Goal: Information Seeking & Learning: Learn about a topic

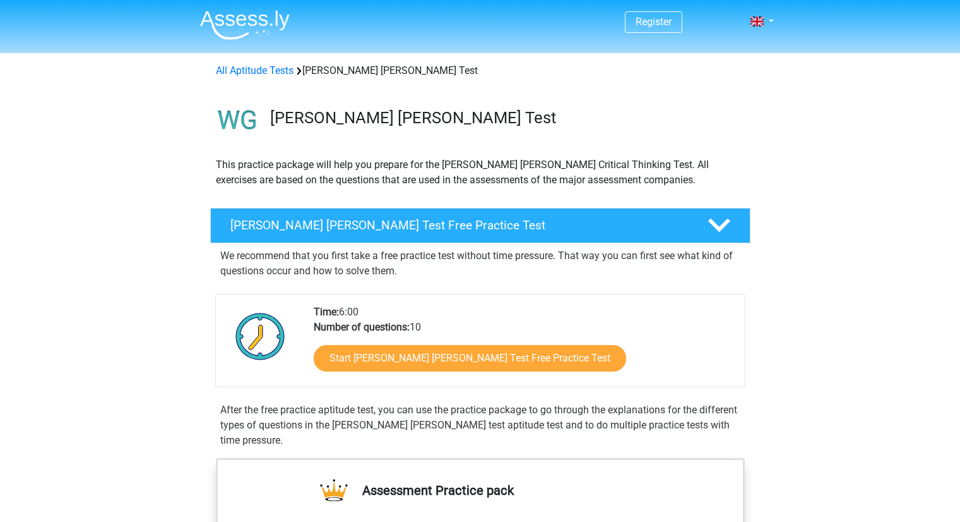
scroll to position [86, 0]
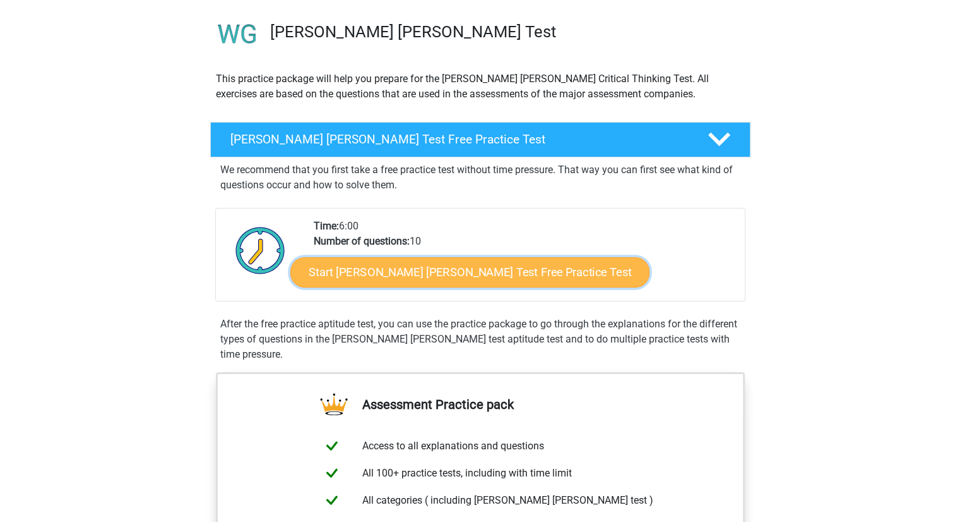
drag, startPoint x: 0, startPoint y: 0, endPoint x: 368, endPoint y: 282, distance: 463.0
click at [368, 282] on link "Start Watson Glaser Test Free Practice Test" at bounding box center [469, 272] width 359 height 30
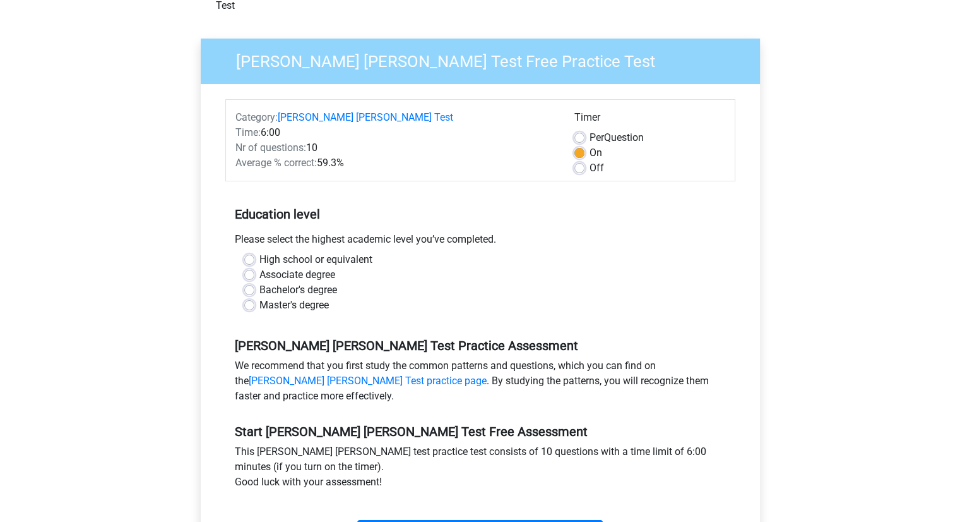
scroll to position [81, 0]
click at [260, 282] on label "Bachelor's degree" at bounding box center [299, 289] width 78 height 15
click at [246, 282] on input "Bachelor's degree" at bounding box center [249, 288] width 10 height 13
radio input "true"
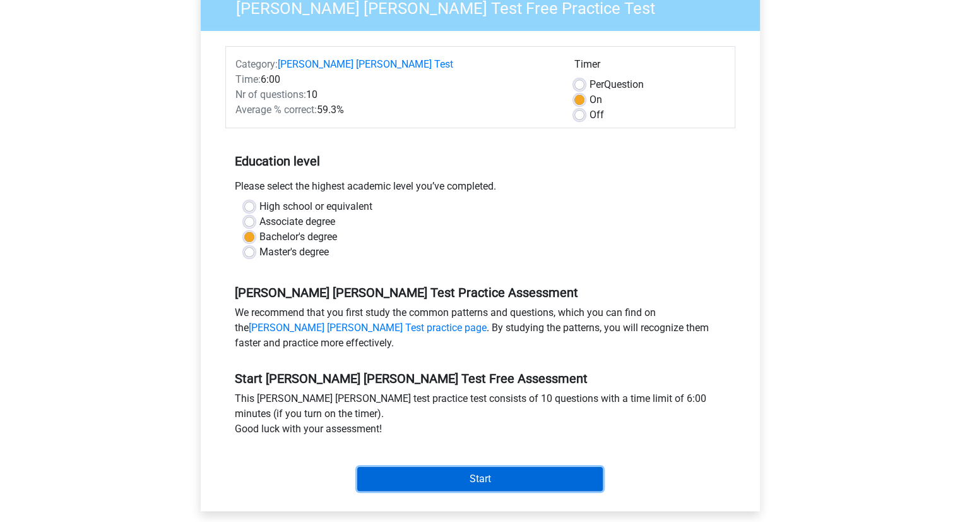
click at [434, 467] on input "Start" at bounding box center [480, 479] width 246 height 24
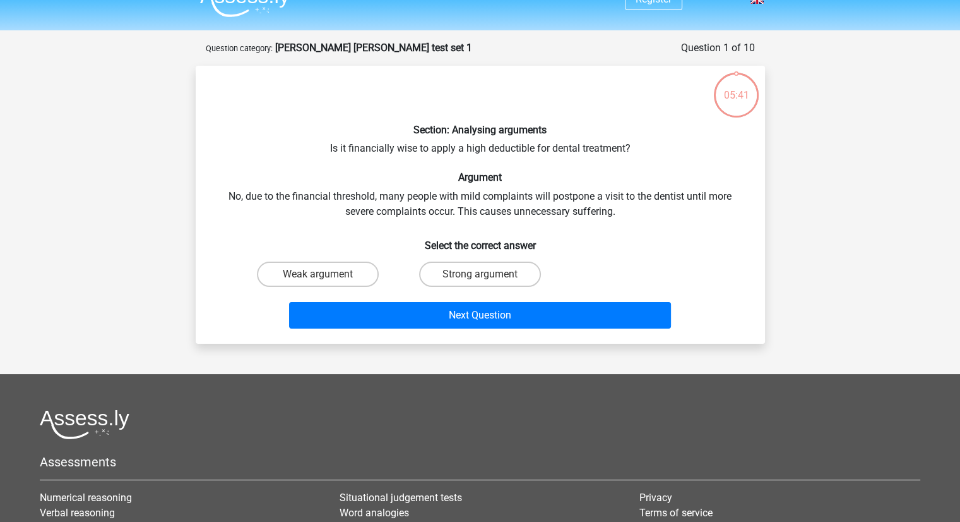
scroll to position [26, 0]
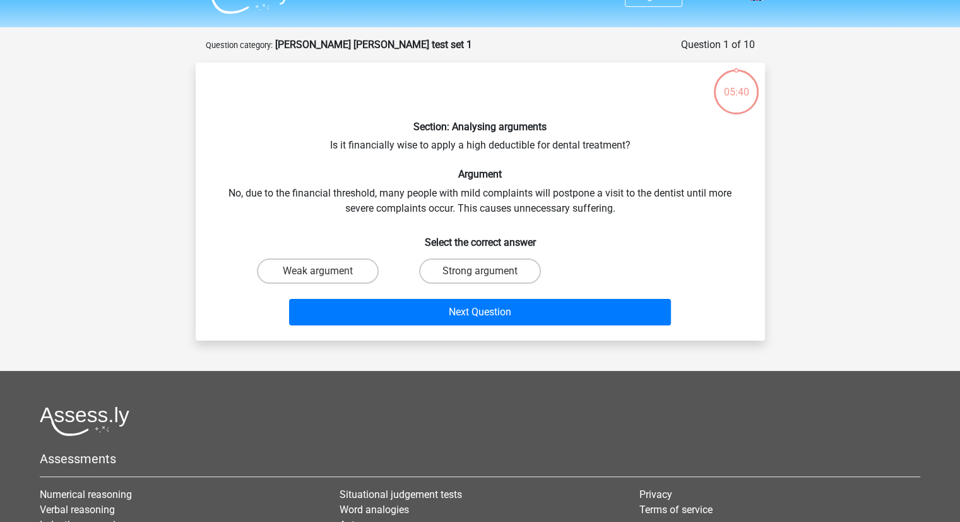
click at [446, 278] on label "Strong argument" at bounding box center [480, 270] width 122 height 25
click at [480, 278] on input "Strong argument" at bounding box center [484, 275] width 8 height 8
radio input "true"
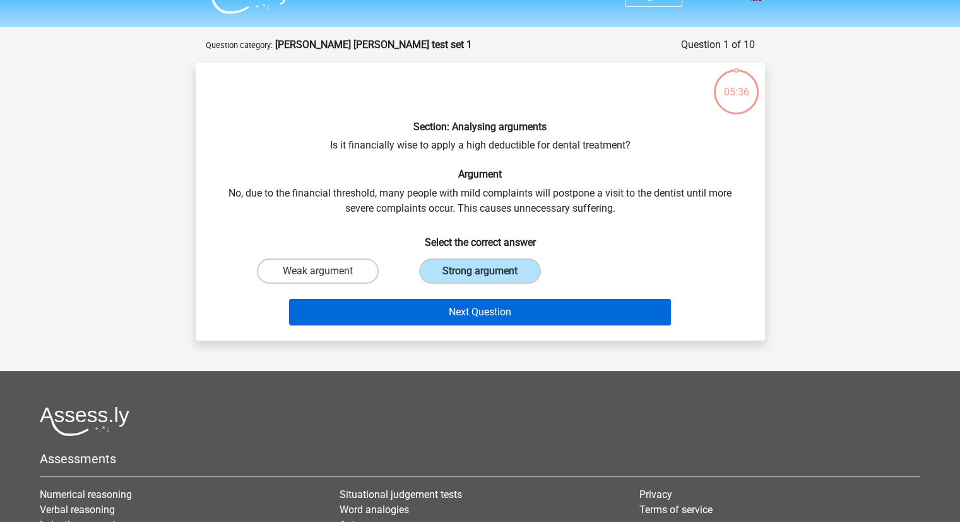
click at [346, 316] on button "Next Question" at bounding box center [480, 312] width 382 height 27
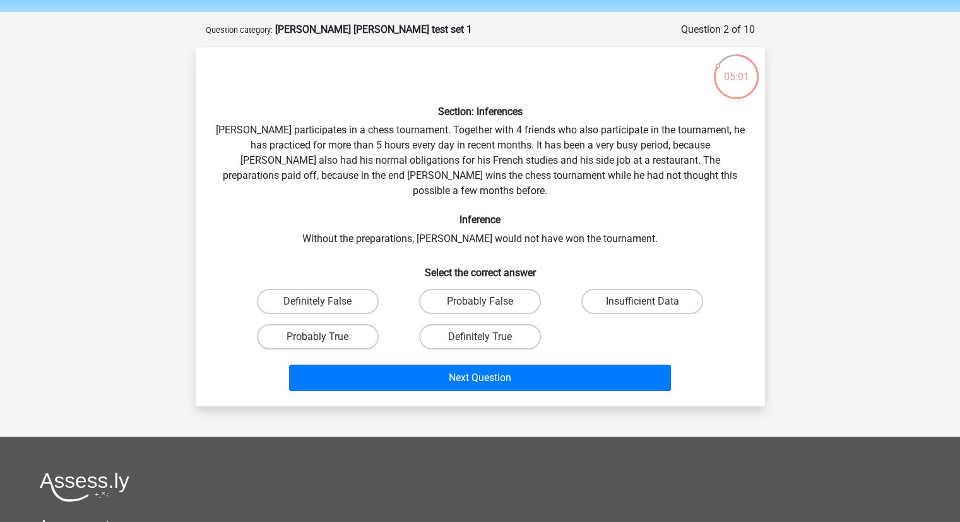
scroll to position [42, 0]
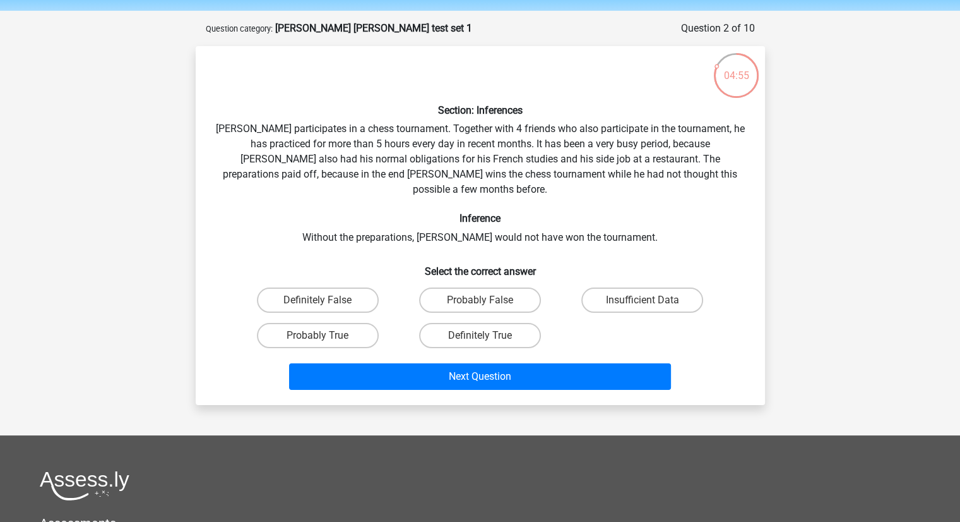
click at [457, 323] on label "Definitely True" at bounding box center [480, 335] width 122 height 25
click at [480, 335] on input "Definitely True" at bounding box center [484, 339] width 8 height 8
radio input "true"
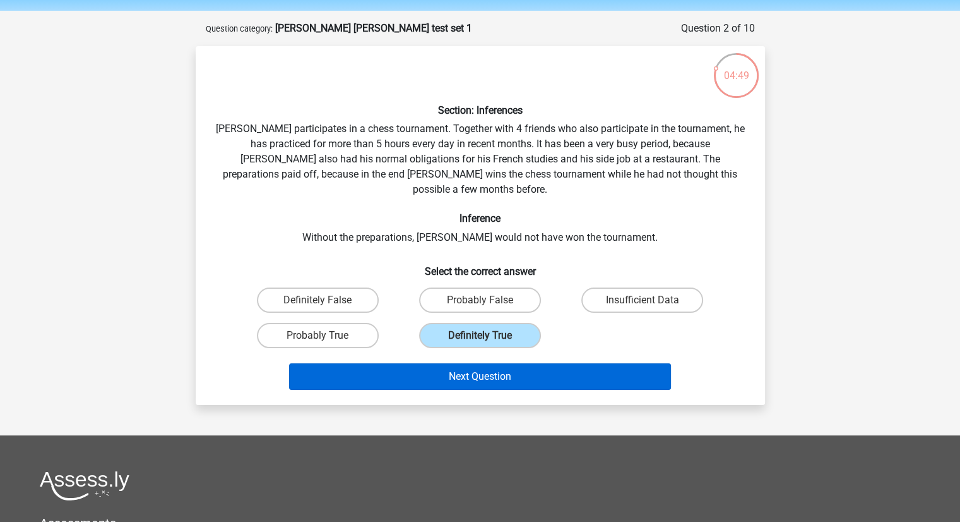
click at [469, 369] on button "Next Question" at bounding box center [480, 376] width 382 height 27
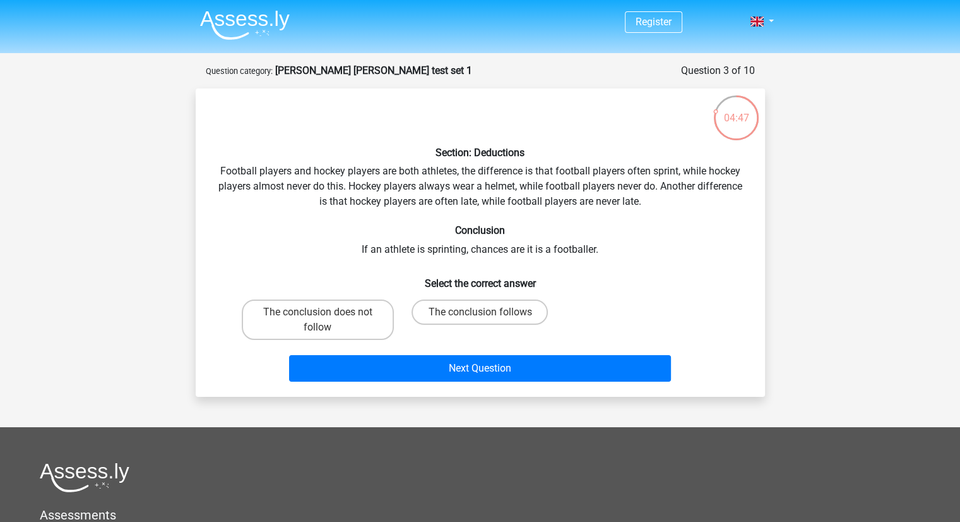
scroll to position [0, 0]
click at [429, 319] on label "The conclusion follows" at bounding box center [480, 311] width 136 height 25
click at [480, 319] on input "The conclusion follows" at bounding box center [484, 316] width 8 height 8
radio input "true"
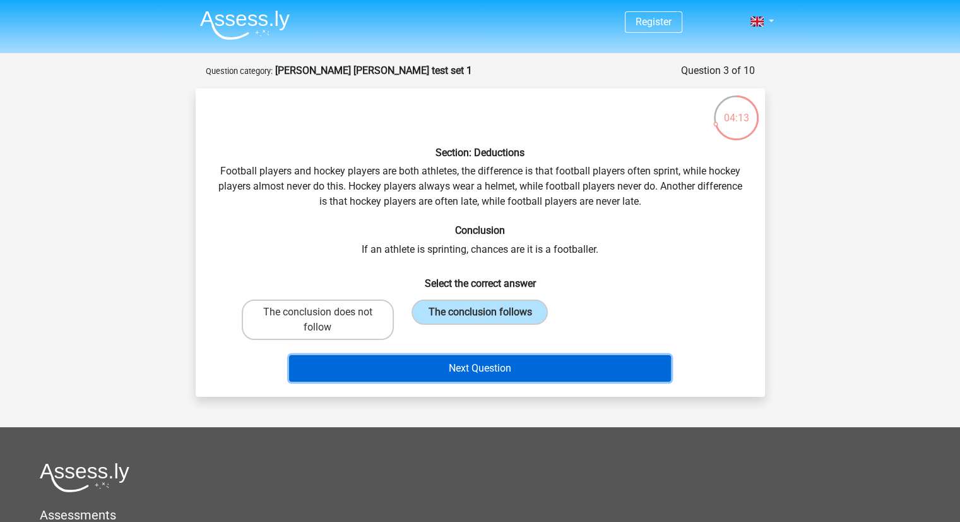
click at [402, 355] on button "Next Question" at bounding box center [480, 368] width 382 height 27
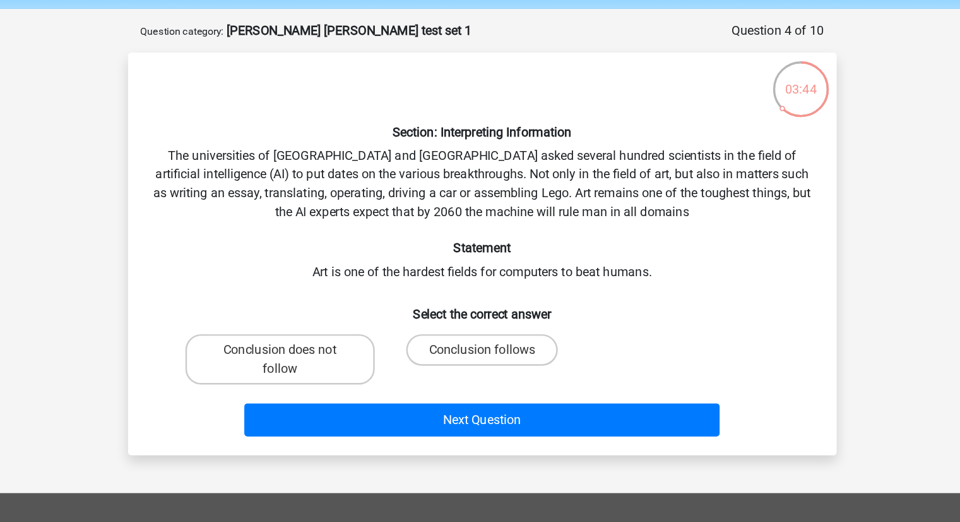
scroll to position [12, 0]
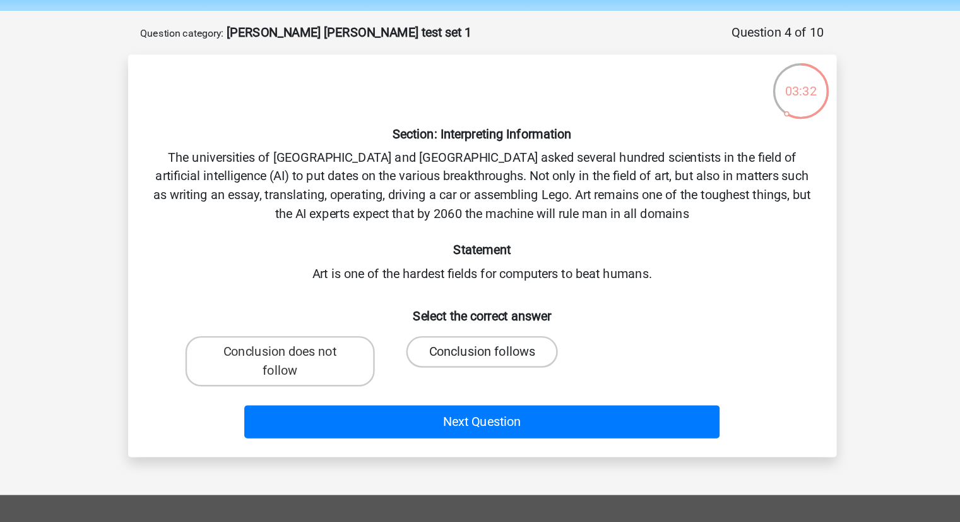
click at [442, 320] on label "Conclusion follows" at bounding box center [480, 314] width 122 height 25
click at [480, 320] on input "Conclusion follows" at bounding box center [484, 319] width 8 height 8
radio input "true"
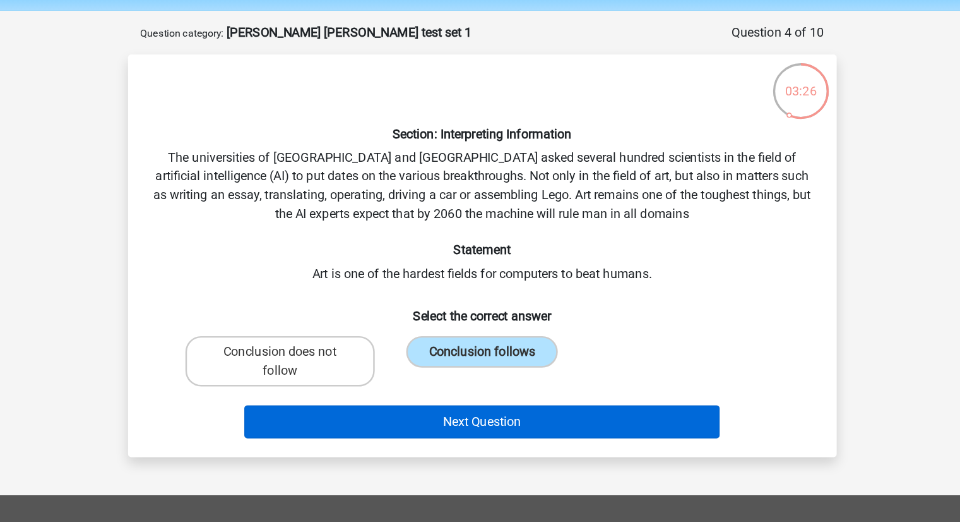
click at [628, 381] on button "Next Question" at bounding box center [480, 371] width 382 height 27
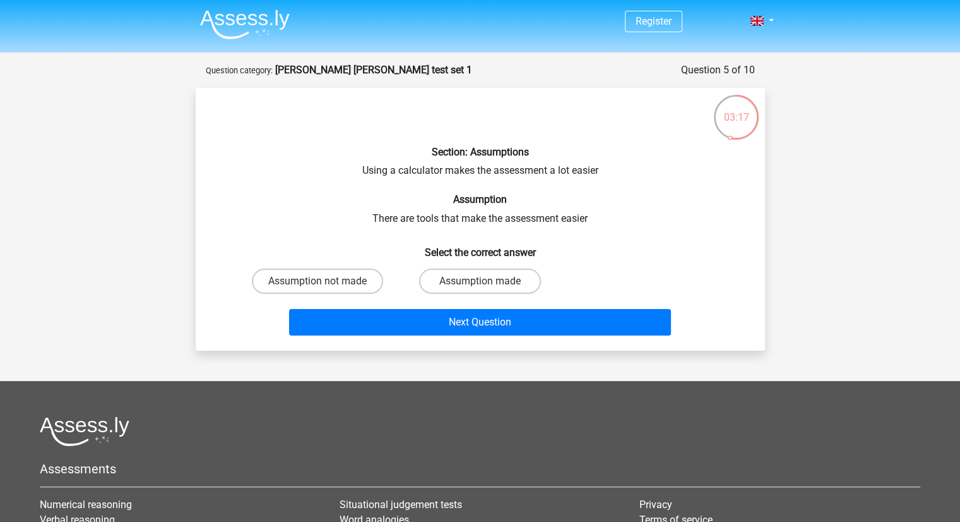
scroll to position [0, 0]
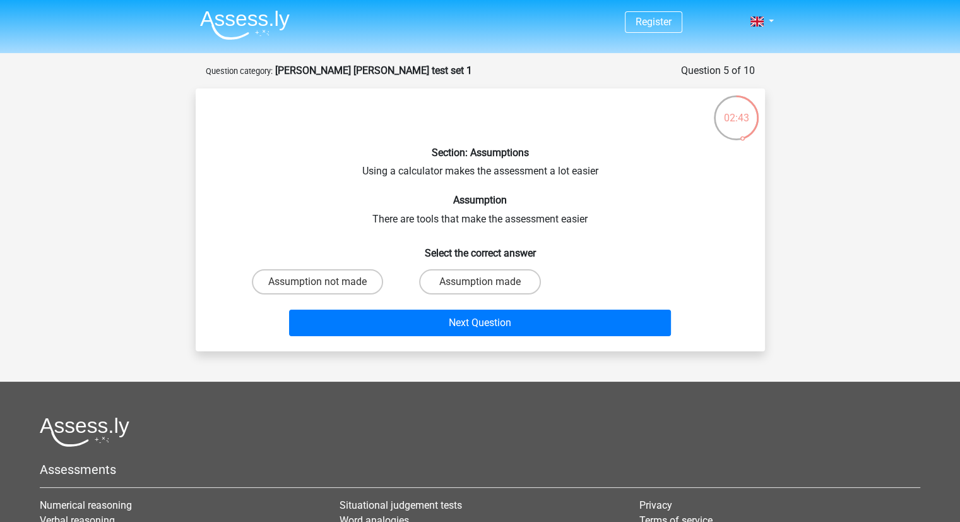
click at [429, 155] on h6 "Section: Assumptions" at bounding box center [480, 152] width 529 height 12
drag, startPoint x: 429, startPoint y: 155, endPoint x: 429, endPoint y: 176, distance: 21.5
click at [429, 176] on div "Section: Assumptions Using a calculator makes the assessment a lot easier Assum…" at bounding box center [480, 220] width 559 height 242
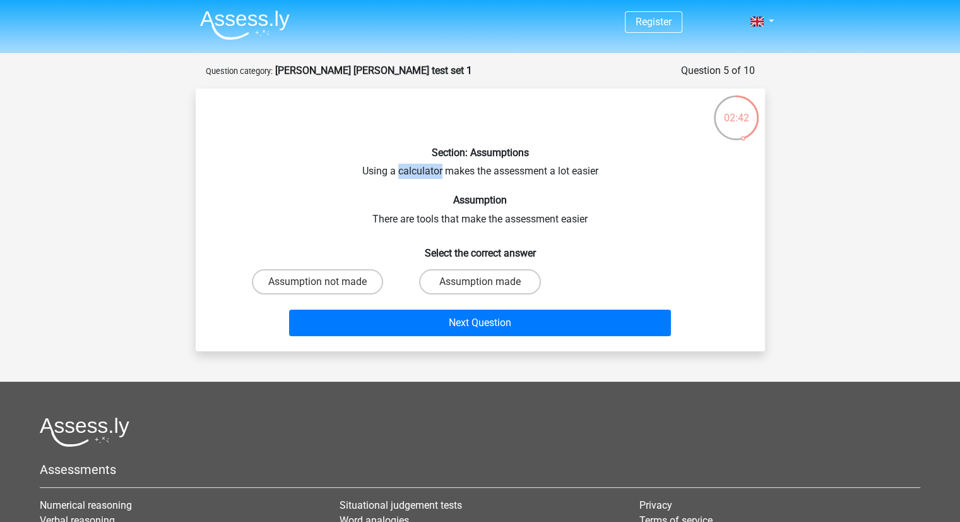
click at [429, 176] on div "Section: Assumptions Using a calculator makes the assessment a lot easier Assum…" at bounding box center [480, 220] width 559 height 242
click at [236, 179] on div "Section: Assumptions Using a calculator makes the assessment a lot easier Assum…" at bounding box center [480, 220] width 559 height 242
click at [434, 286] on label "Assumption made" at bounding box center [480, 281] width 122 height 25
click at [480, 286] on input "Assumption made" at bounding box center [484, 286] width 8 height 8
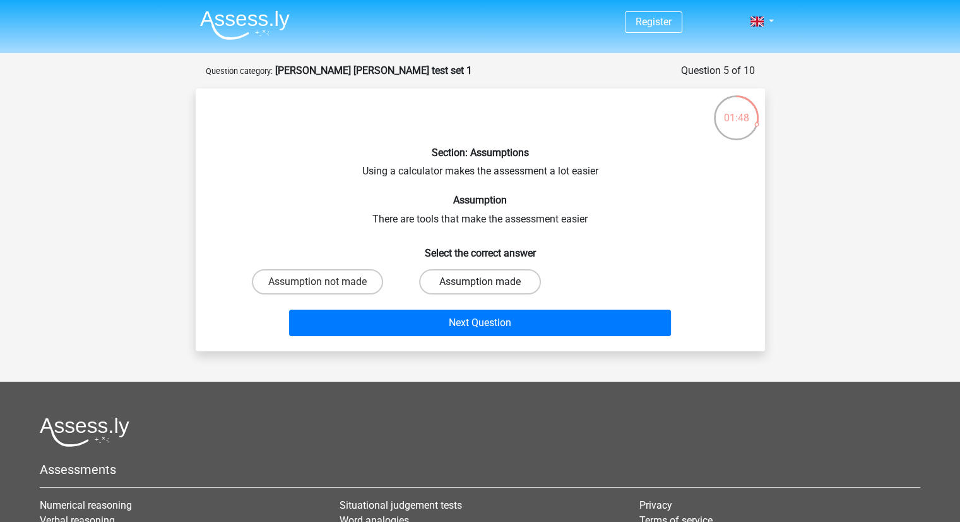
radio input "true"
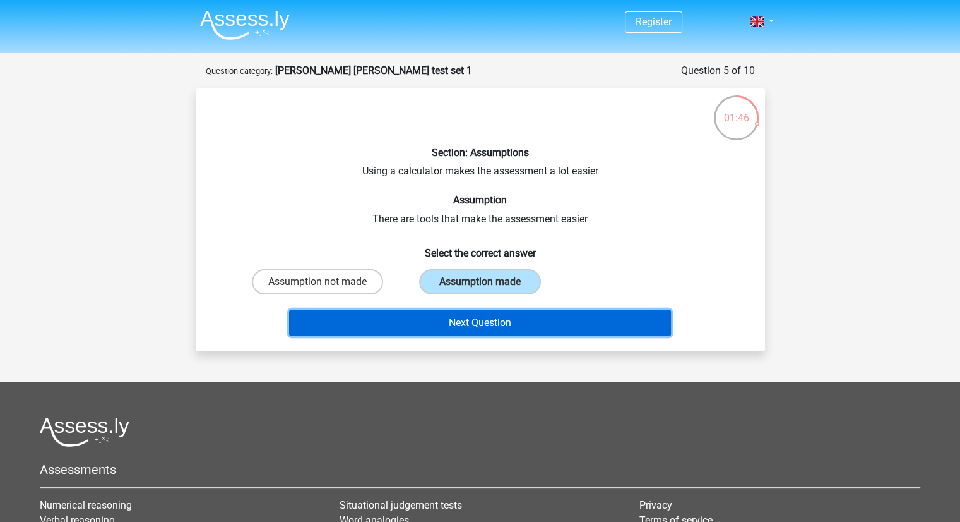
click at [427, 314] on button "Next Question" at bounding box center [480, 322] width 382 height 27
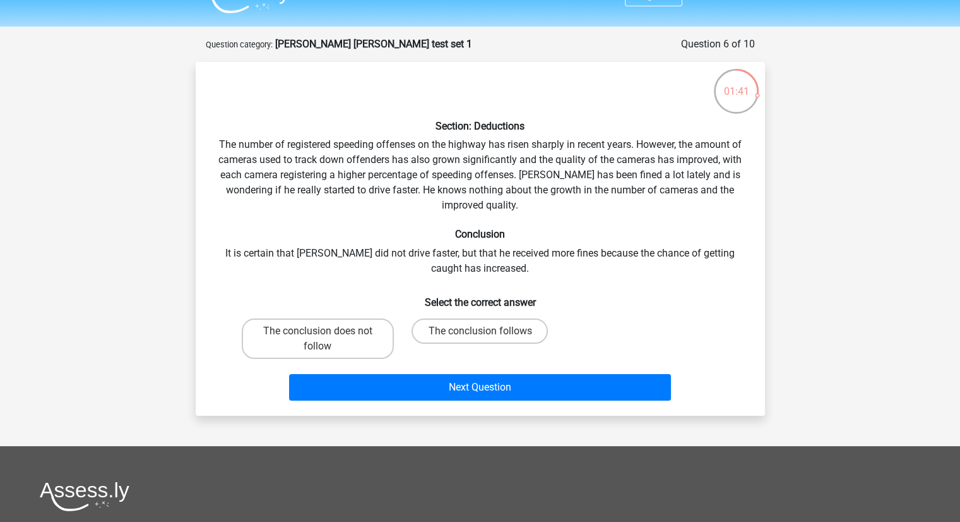
scroll to position [27, 0]
click at [478, 334] on label "The conclusion follows" at bounding box center [480, 330] width 136 height 25
click at [480, 334] on input "The conclusion follows" at bounding box center [484, 334] width 8 height 8
radio input "true"
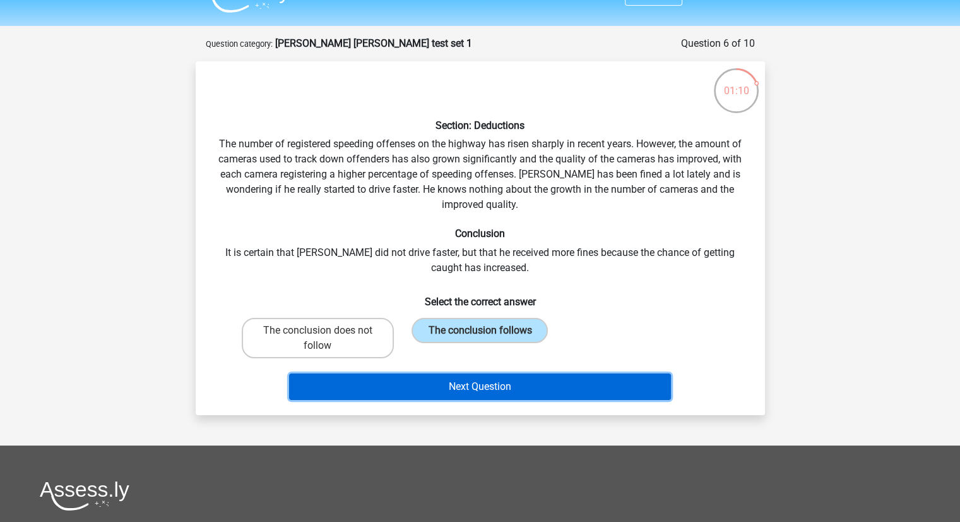
click at [475, 390] on button "Next Question" at bounding box center [480, 386] width 382 height 27
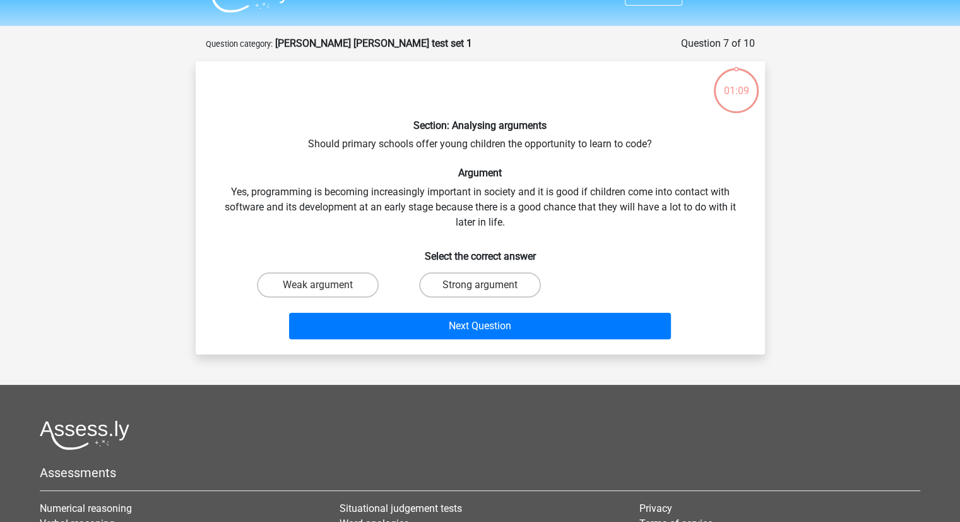
scroll to position [63, 0]
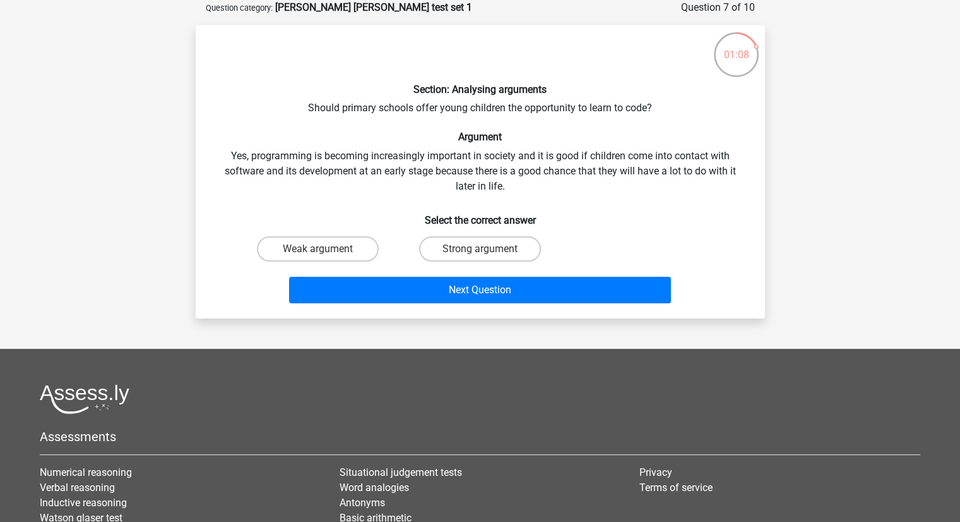
click at [518, 261] on div "Strong argument" at bounding box center [480, 248] width 162 height 35
click at [517, 254] on label "Strong argument" at bounding box center [480, 248] width 122 height 25
click at [488, 254] on input "Strong argument" at bounding box center [484, 253] width 8 height 8
radio input "true"
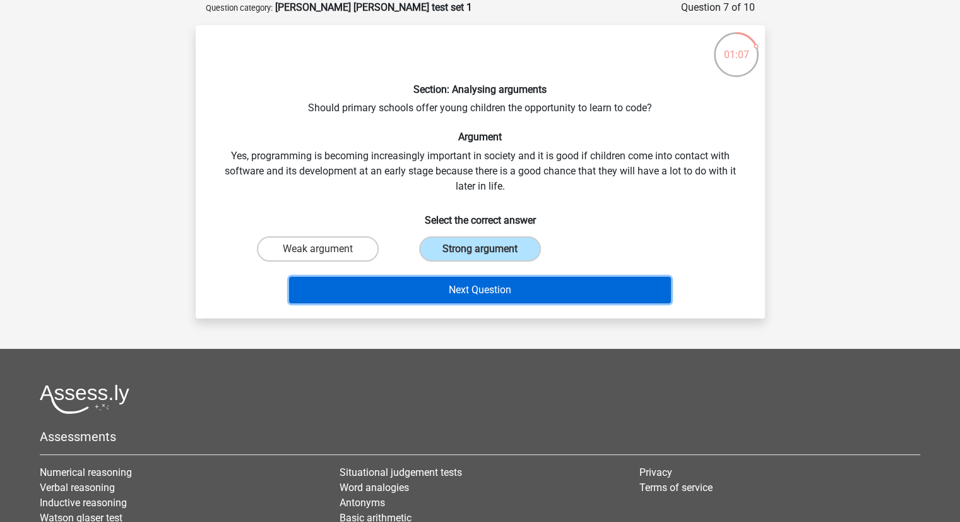
click at [503, 280] on button "Next Question" at bounding box center [480, 290] width 382 height 27
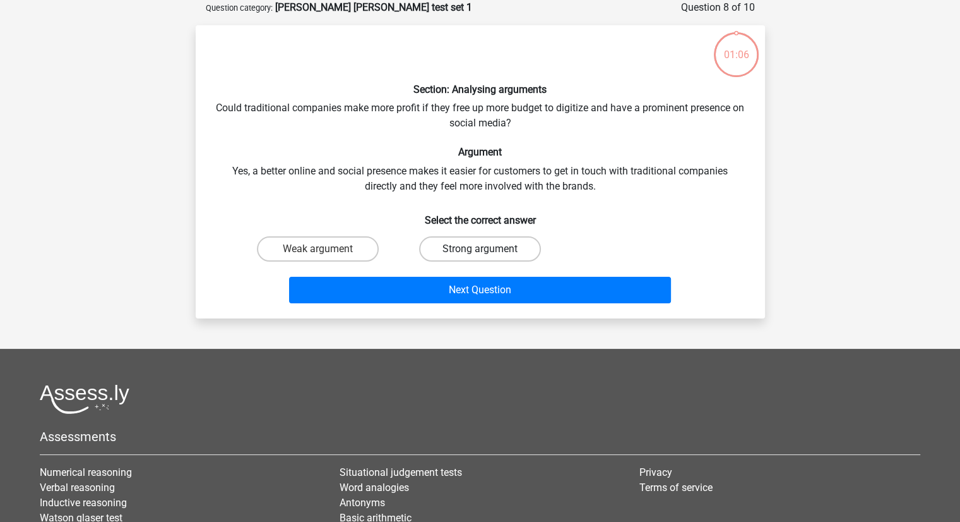
click at [511, 258] on div "Strong argument" at bounding box center [480, 248] width 162 height 35
click at [511, 258] on label "Strong argument" at bounding box center [480, 248] width 122 height 25
click at [488, 257] on input "Strong argument" at bounding box center [484, 253] width 8 height 8
radio input "true"
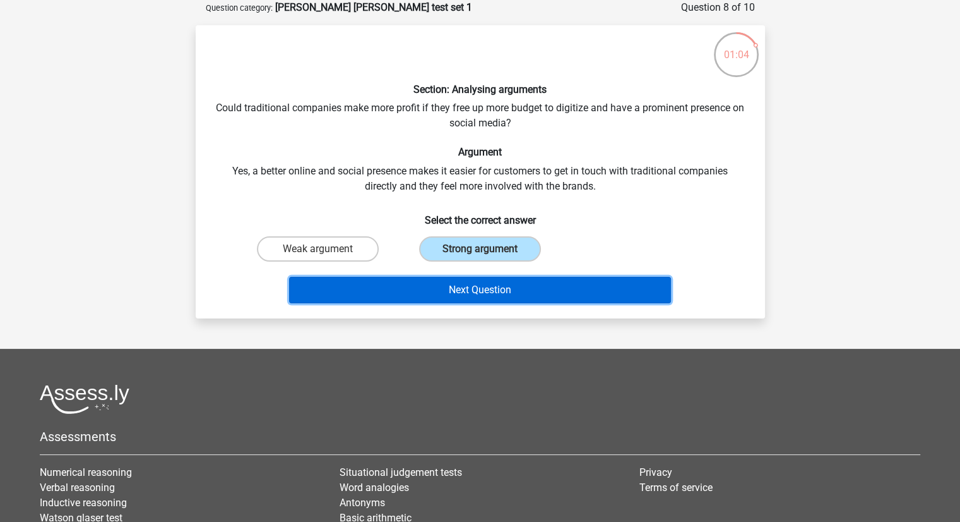
click at [505, 289] on button "Next Question" at bounding box center [480, 290] width 382 height 27
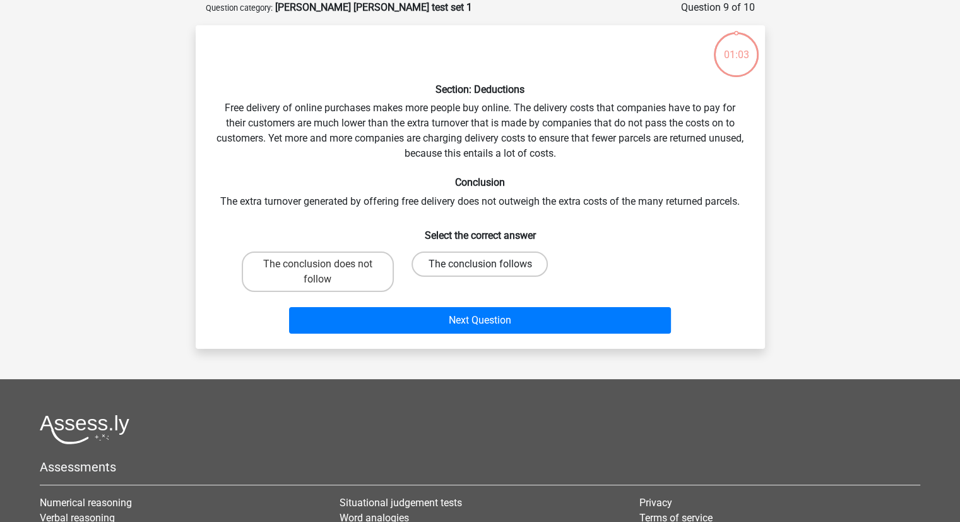
click at [504, 265] on label "The conclusion follows" at bounding box center [480, 263] width 136 height 25
click at [488, 265] on input "The conclusion follows" at bounding box center [484, 268] width 8 height 8
radio input "true"
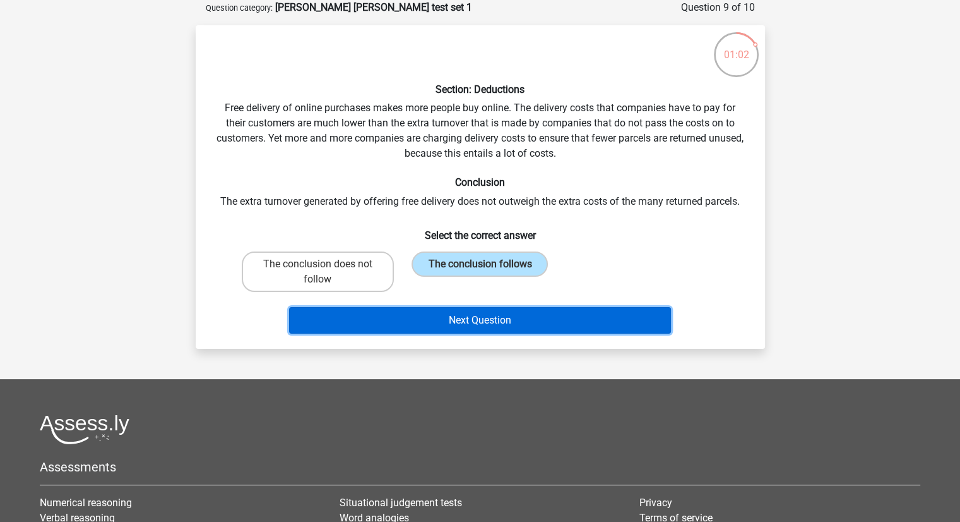
click at [504, 307] on button "Next Question" at bounding box center [480, 320] width 382 height 27
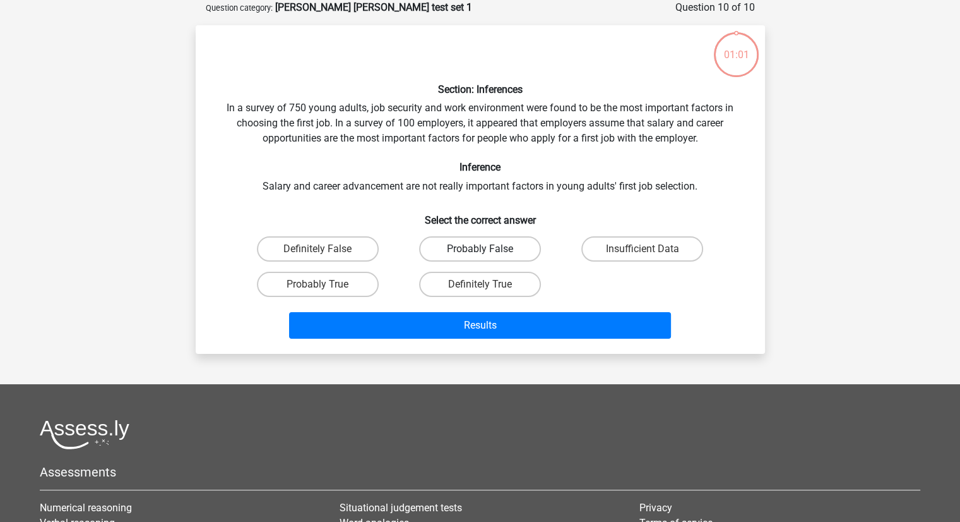
drag, startPoint x: 504, startPoint y: 307, endPoint x: 510, endPoint y: 258, distance: 49.7
click at [510, 258] on div "Probably False" at bounding box center [480, 248] width 162 height 35
click at [511, 284] on label "Definitely True" at bounding box center [480, 284] width 122 height 25
click at [488, 284] on input "Definitely True" at bounding box center [484, 288] width 8 height 8
radio input "true"
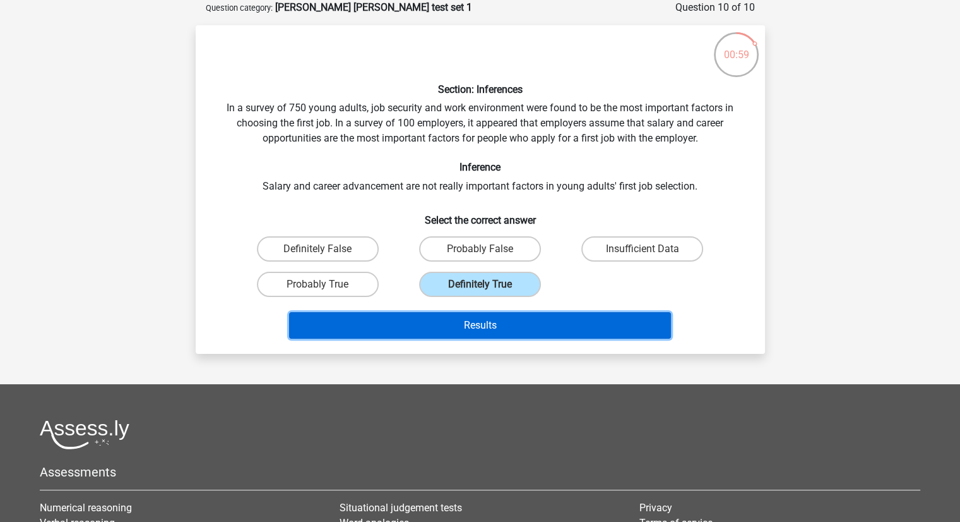
click at [510, 314] on button "Results" at bounding box center [480, 325] width 382 height 27
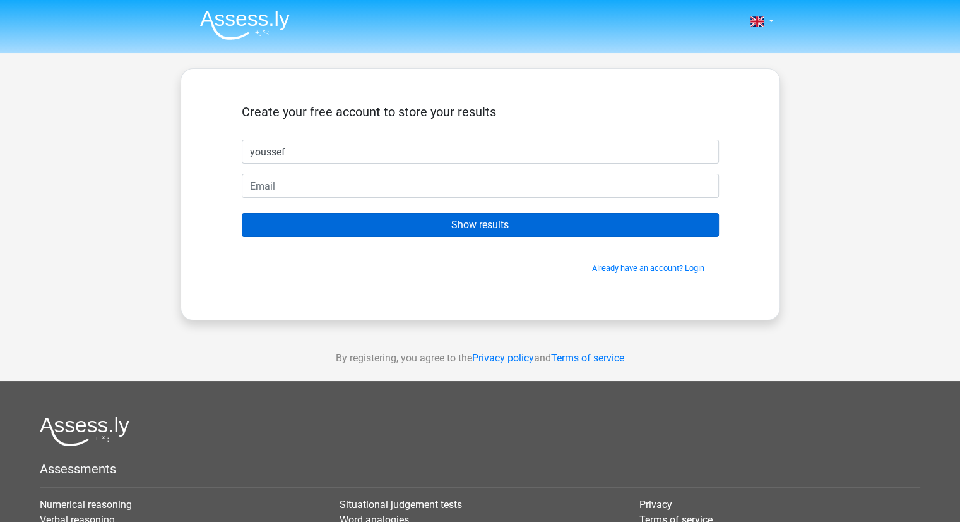
type input "youssef"
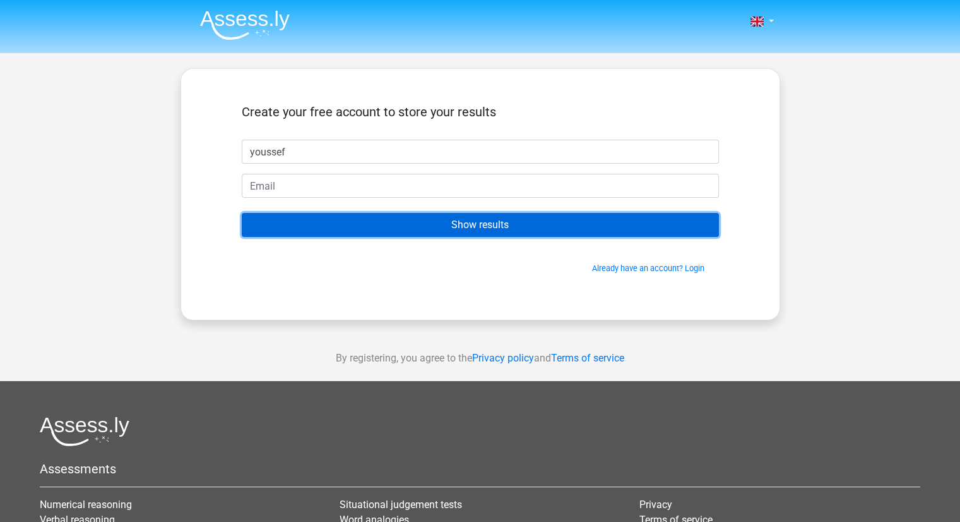
click at [529, 227] on input "Show results" at bounding box center [480, 225] width 477 height 24
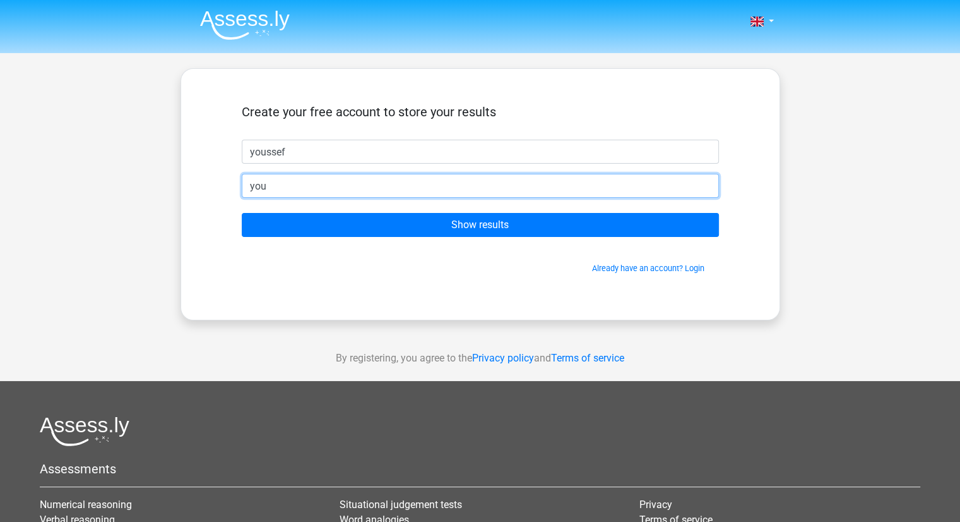
type input "[EMAIL_ADDRESS][DOMAIN_NAME]"
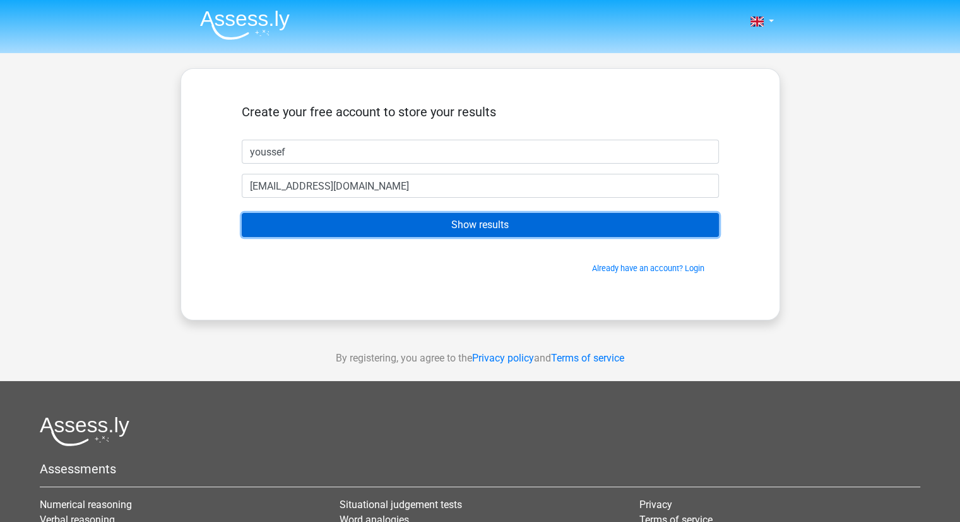
click at [523, 222] on input "Show results" at bounding box center [480, 225] width 477 height 24
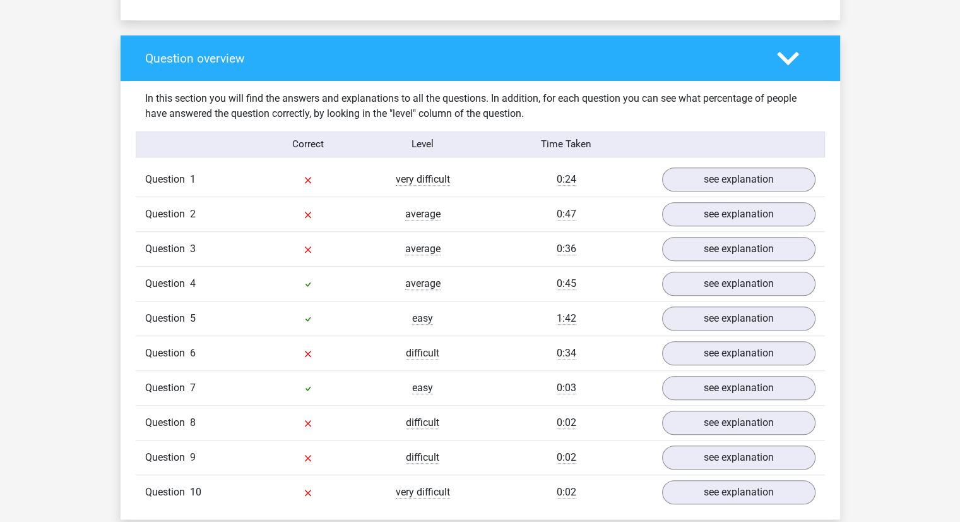
scroll to position [909, 0]
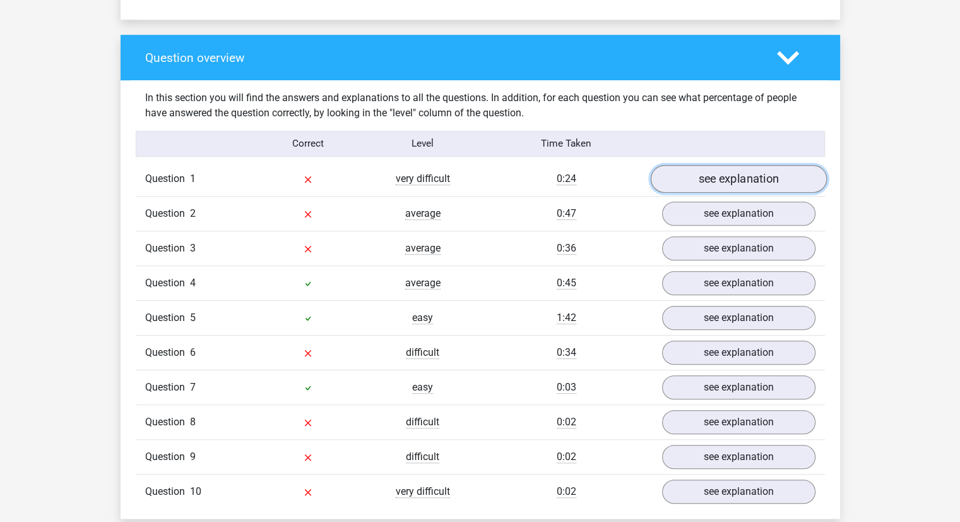
click at [716, 167] on link "see explanation" at bounding box center [738, 179] width 176 height 28
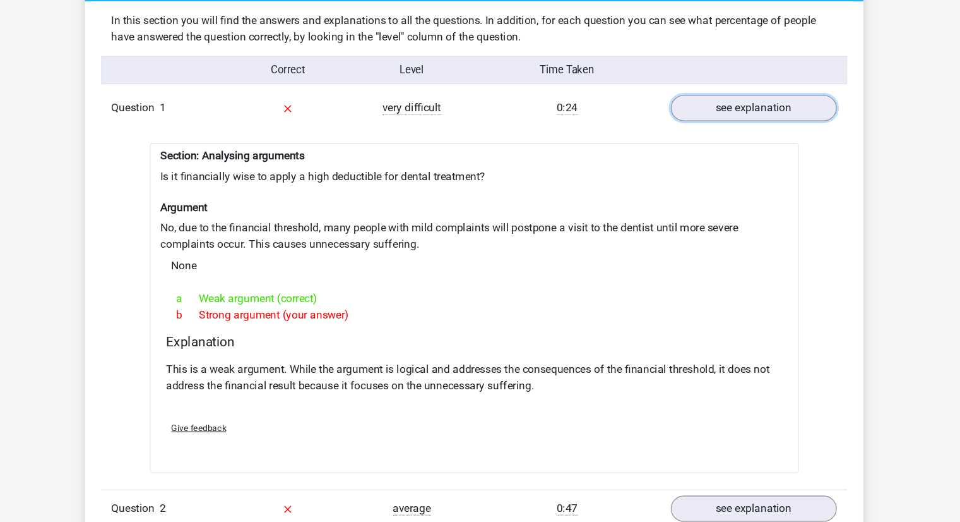
scroll to position [967, 0]
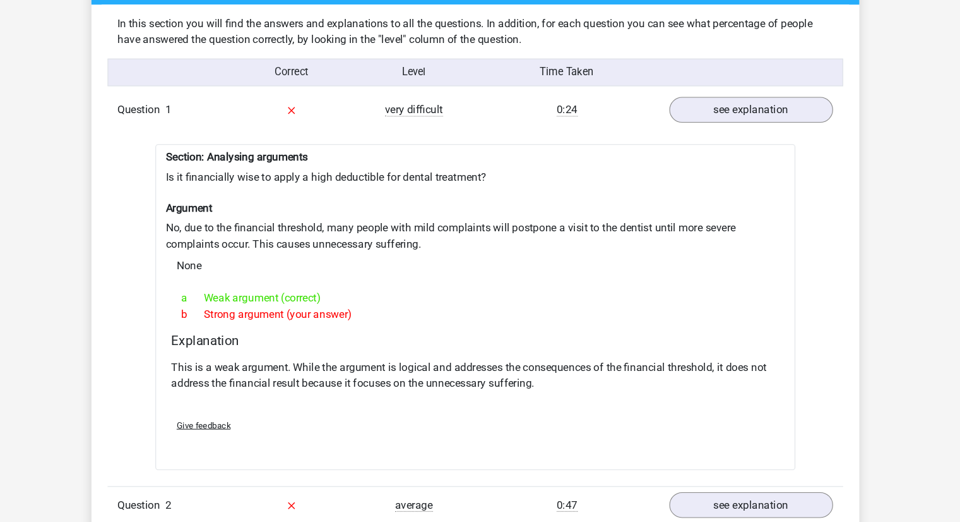
click at [366, 183] on div "Section: Analysing arguments Is it financially wise to apply a high deductible …" at bounding box center [481, 305] width 600 height 305
drag, startPoint x: 366, startPoint y: 183, endPoint x: 399, endPoint y: 181, distance: 33.5
click at [399, 181] on div "Section: Analysing arguments Is it financially wise to apply a high deductible …" at bounding box center [481, 305] width 600 height 305
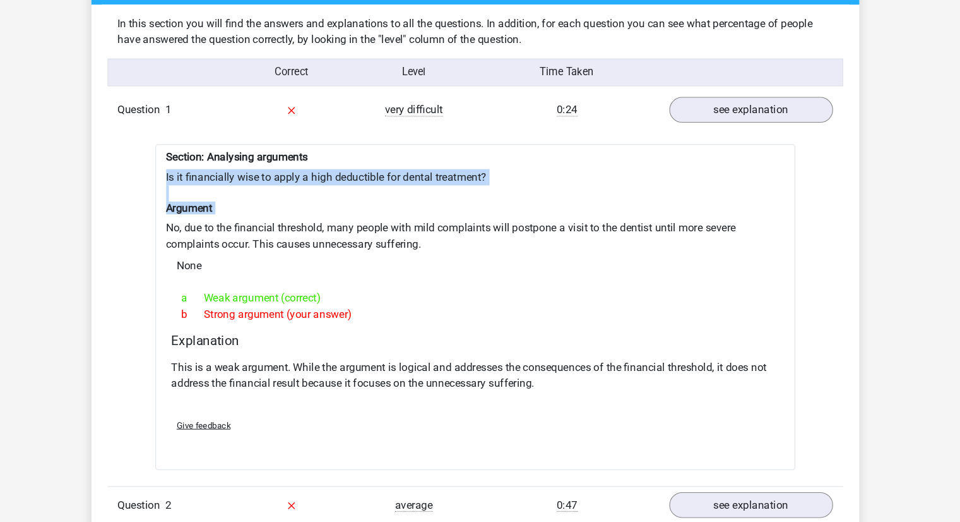
drag, startPoint x: 399, startPoint y: 181, endPoint x: 405, endPoint y: 205, distance: 24.7
click at [405, 205] on div "Section: Analysing arguments Is it financially wise to apply a high deductible …" at bounding box center [481, 305] width 600 height 305
click at [405, 207] on h6 "Argument" at bounding box center [481, 213] width 580 height 12
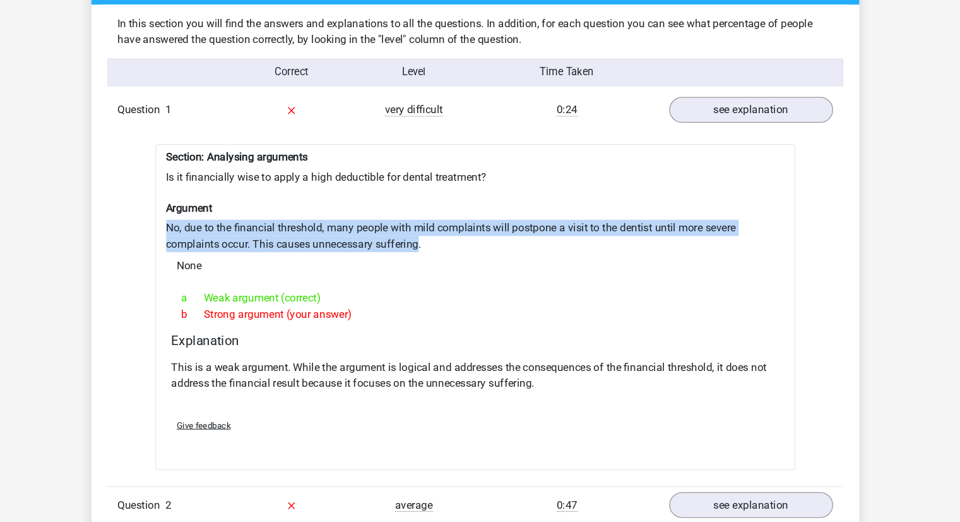
drag, startPoint x: 405, startPoint y: 205, endPoint x: 405, endPoint y: 234, distance: 28.4
click at [405, 234] on div "Section: Analysing arguments Is it financially wise to apply a high deductible …" at bounding box center [481, 305] width 600 height 305
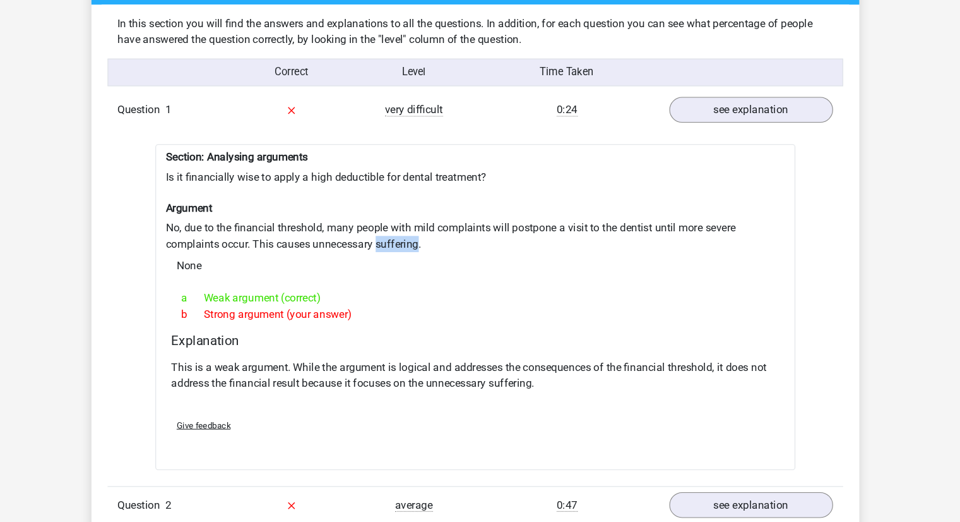
click at [405, 234] on div "Section: Analysing arguments Is it financially wise to apply a high deductible …" at bounding box center [481, 305] width 600 height 305
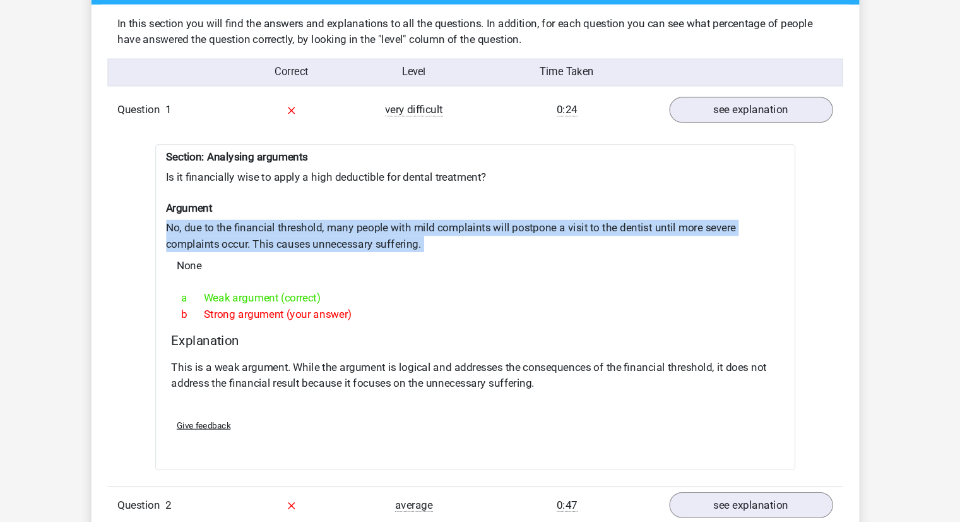
click at [405, 234] on div "Section: Analysing arguments Is it financially wise to apply a high deductible …" at bounding box center [481, 305] width 600 height 305
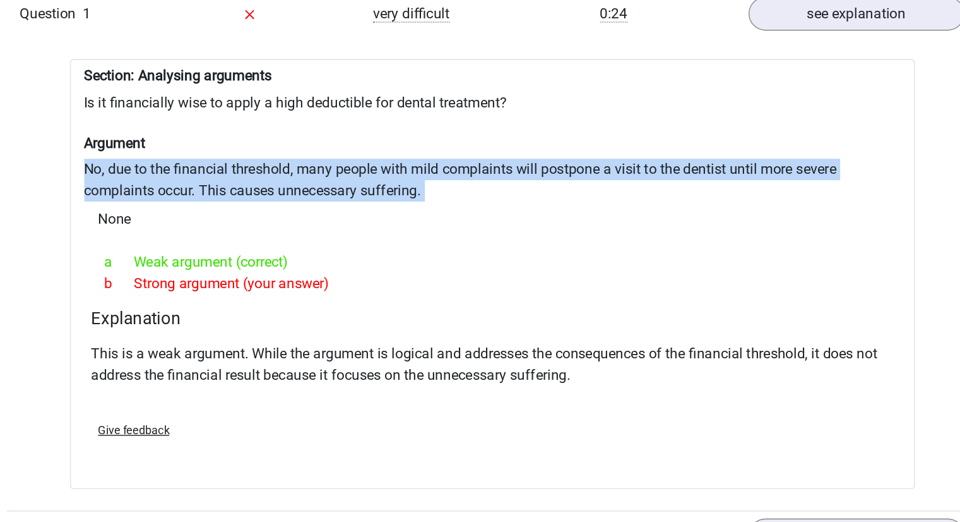
scroll to position [1014, 0]
click at [211, 321] on p "This is a weak argument. While the argument is logical and addresses the conseq…" at bounding box center [481, 323] width 570 height 30
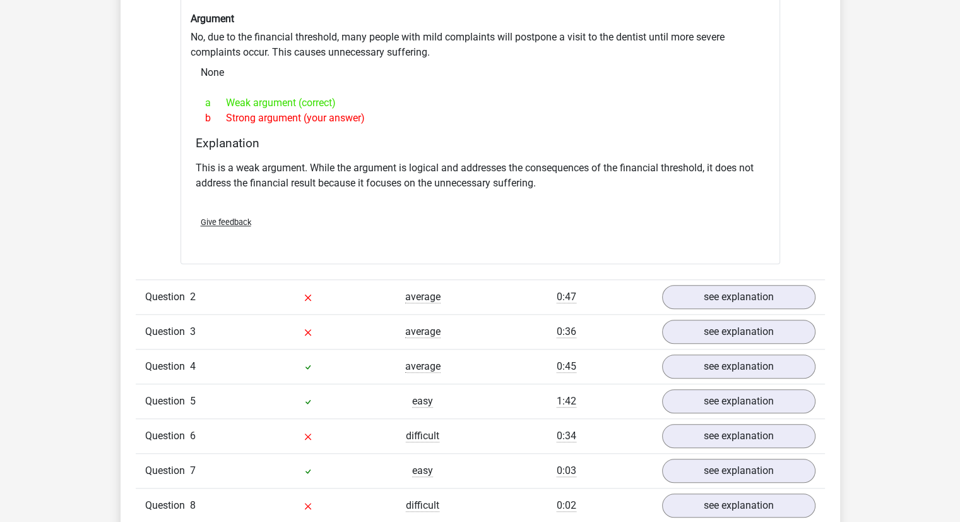
scroll to position [1164, 0]
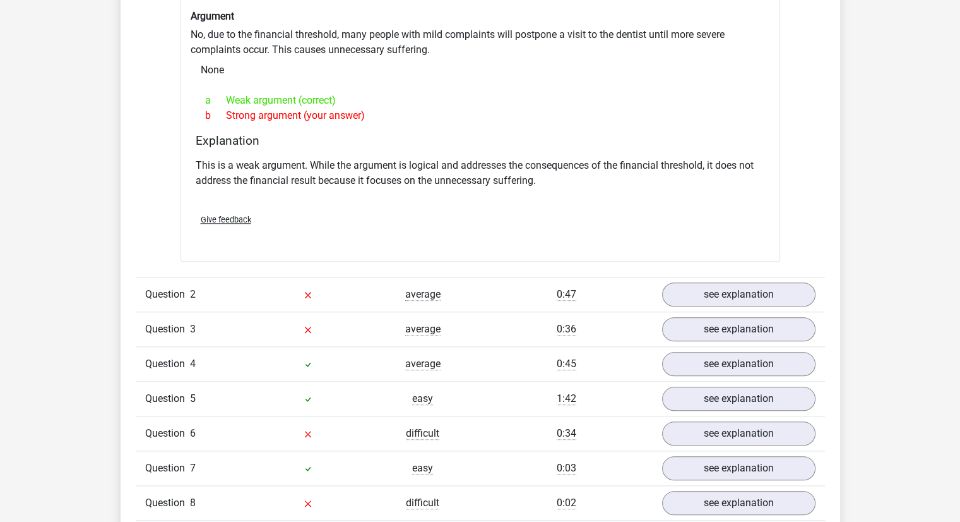
click at [419, 333] on div "Question 3 average 0:36 see explanation" at bounding box center [481, 328] width 690 height 35
click at [417, 323] on span "average" at bounding box center [422, 329] width 35 height 13
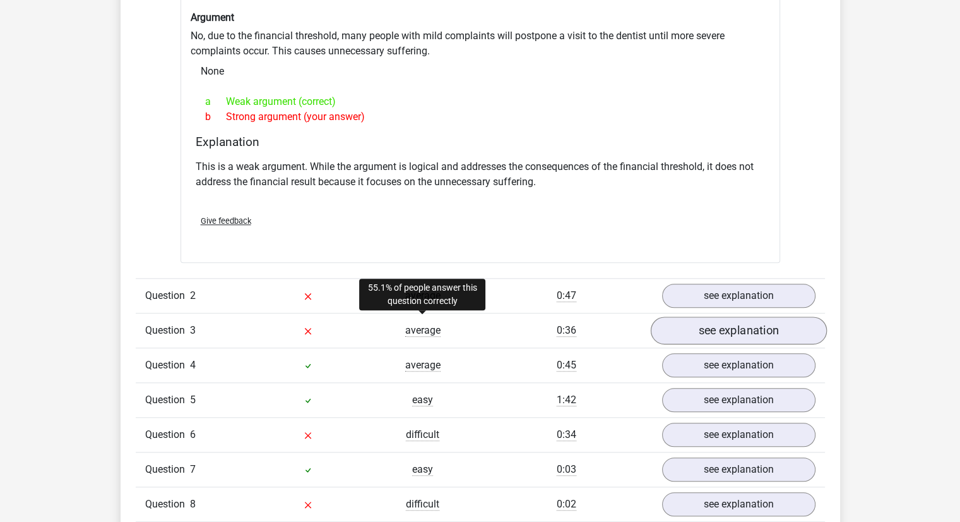
click at [689, 320] on link "see explanation" at bounding box center [738, 330] width 176 height 28
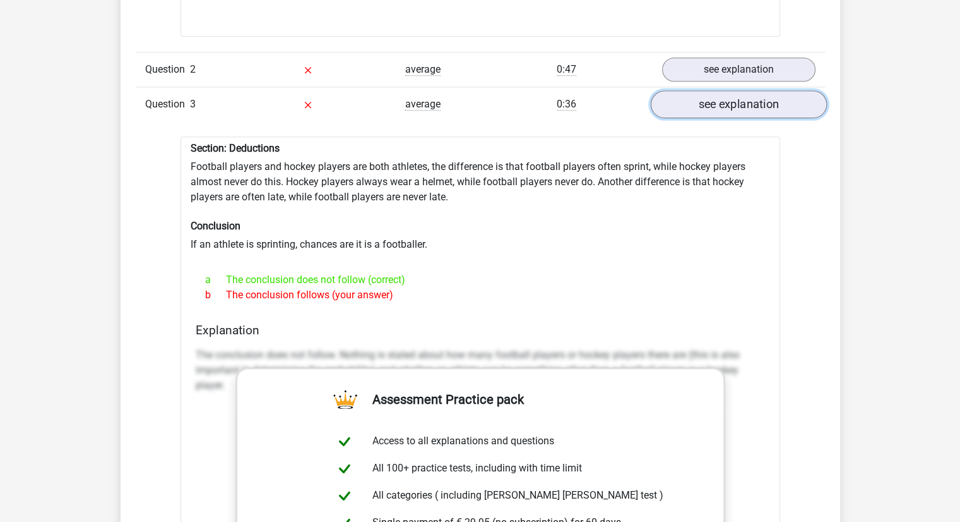
scroll to position [1389, 0]
drag, startPoint x: 188, startPoint y: 143, endPoint x: 376, endPoint y: 281, distance: 234.0
click at [376, 281] on div "Section: Deductions Football players and hockey players are both athletes, the …" at bounding box center [481, 457] width 600 height 643
drag, startPoint x: 393, startPoint y: 287, endPoint x: 122, endPoint y: 133, distance: 311.3
click at [122, 133] on div "Question overview In this section you will find the answers and explanations to…" at bounding box center [481, 301] width 720 height 1492
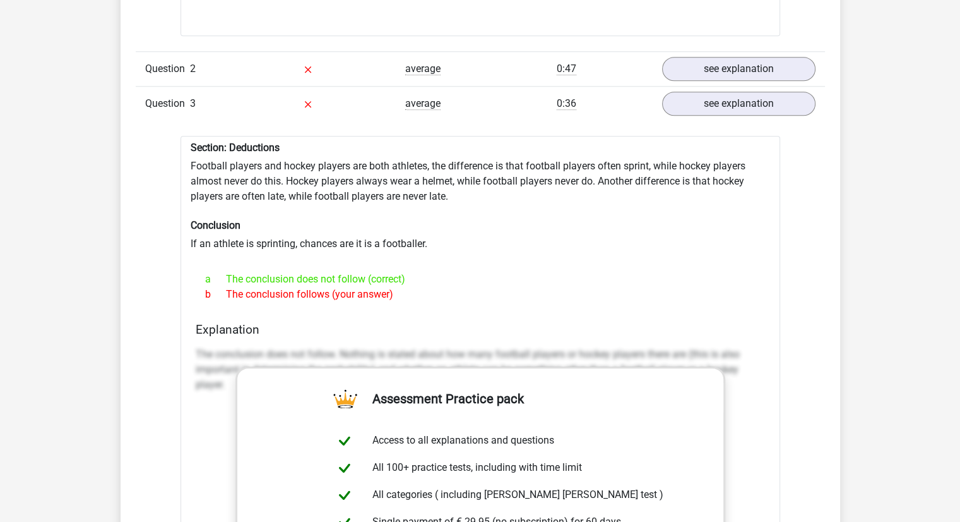
copy div "Section: Deductions Football players and hockey players are both athletes, the …"
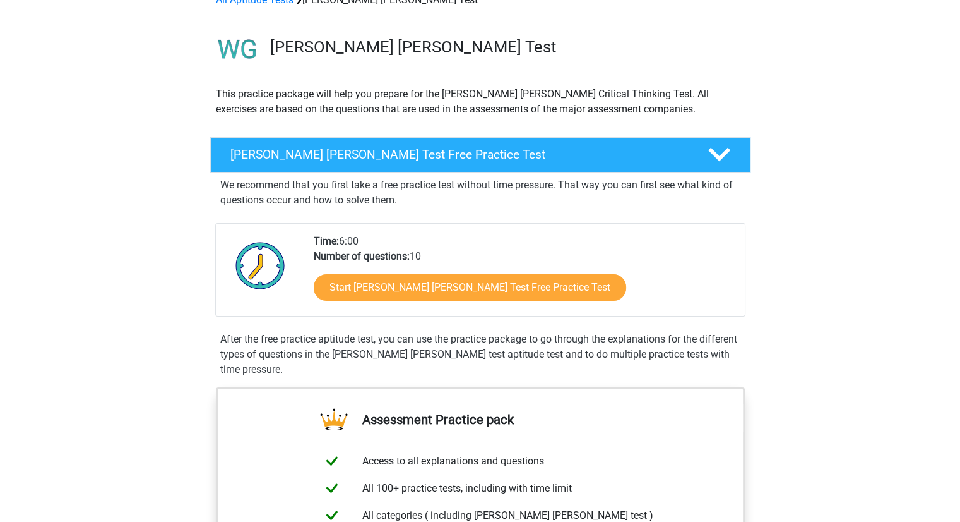
scroll to position [72, 0]
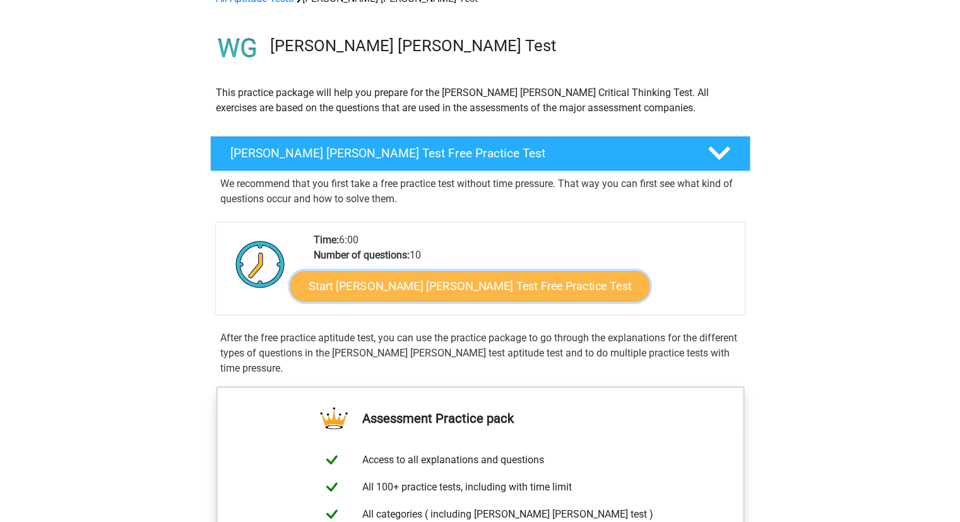
click at [362, 278] on link "Start [PERSON_NAME] [PERSON_NAME] Test Free Practice Test" at bounding box center [469, 286] width 359 height 30
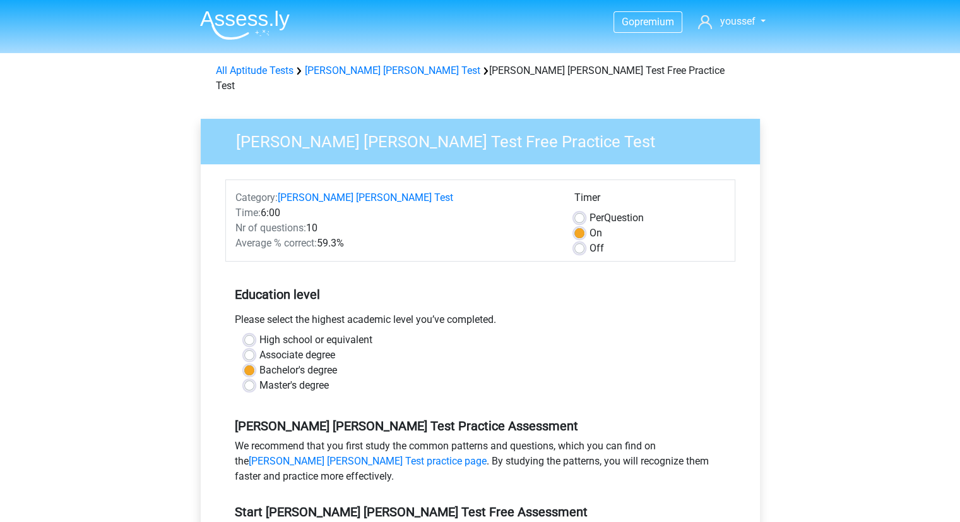
click at [287, 378] on label "Master's degree" at bounding box center [294, 385] width 69 height 15
click at [254, 378] on input "Master's degree" at bounding box center [249, 384] width 10 height 13
radio input "true"
click at [296, 347] on label "Associate degree" at bounding box center [298, 354] width 76 height 15
click at [254, 347] on input "Associate degree" at bounding box center [249, 353] width 10 height 13
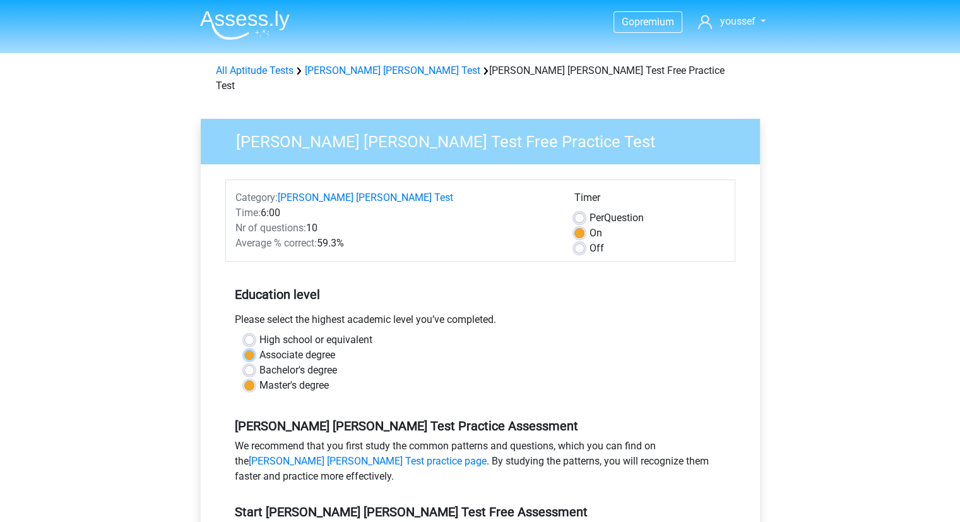
radio input "true"
click at [296, 362] on label "Bachelor's degree" at bounding box center [299, 369] width 78 height 15
click at [254, 362] on input "Bachelor's degree" at bounding box center [249, 368] width 10 height 13
radio input "true"
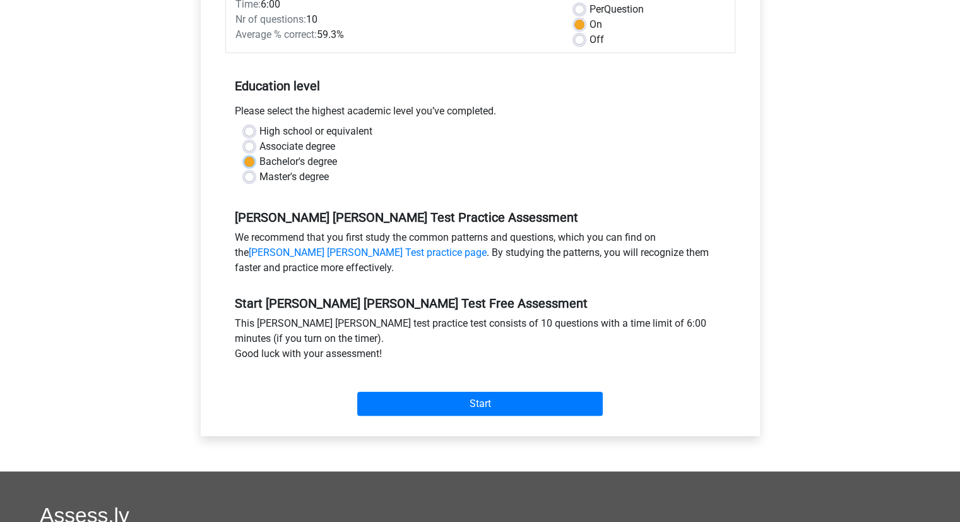
scroll to position [207, 0]
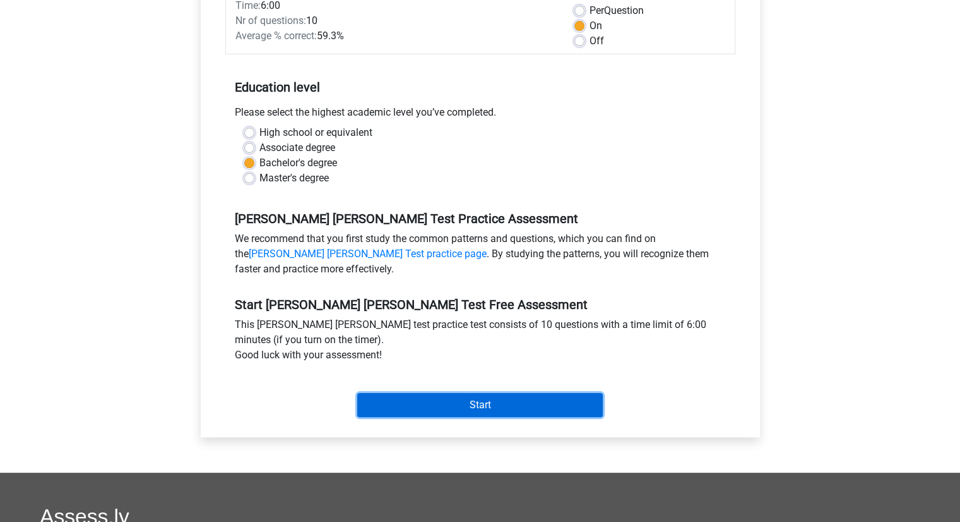
click at [410, 393] on input "Start" at bounding box center [480, 405] width 246 height 24
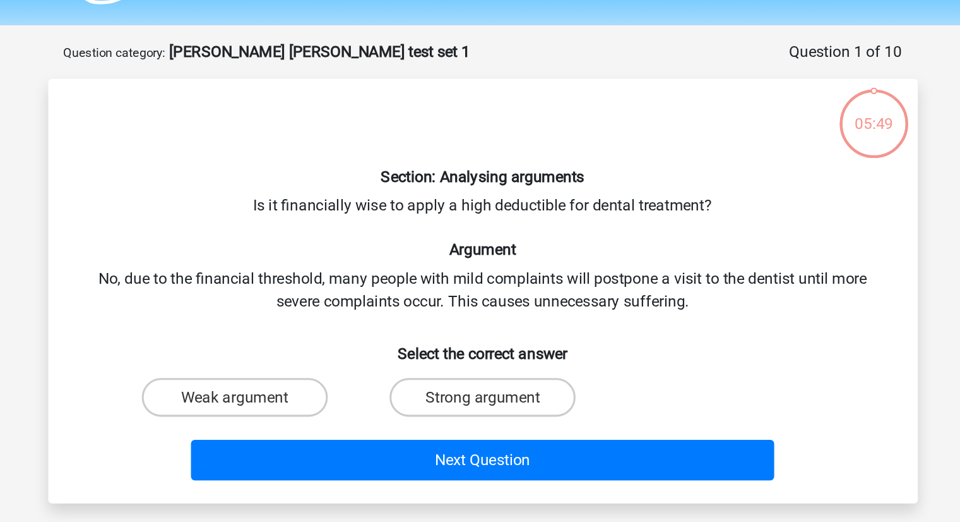
click at [263, 302] on label "Weak argument" at bounding box center [318, 296] width 122 height 25
click at [318, 302] on input "Weak argument" at bounding box center [322, 301] width 8 height 8
radio input "true"
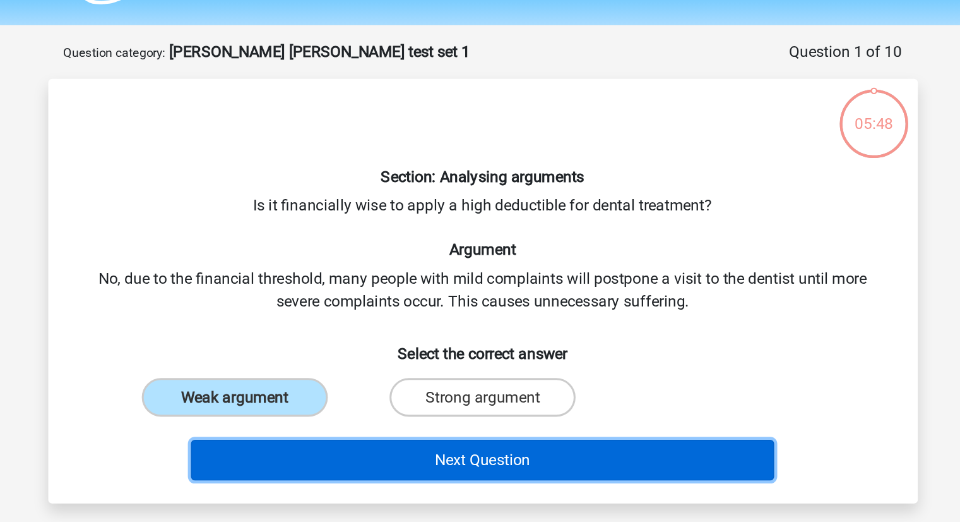
click at [657, 342] on button "Next Question" at bounding box center [480, 338] width 382 height 27
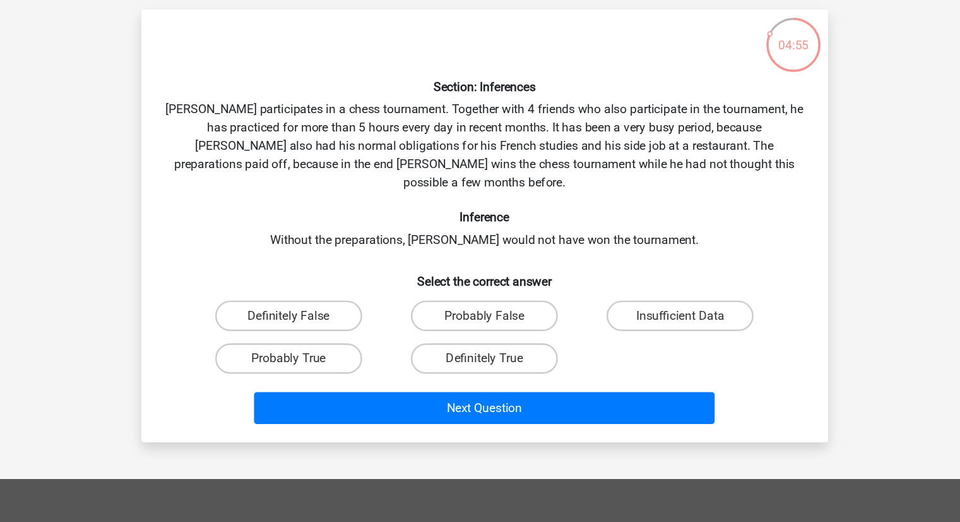
click at [499, 153] on h6 "Section: Inferences" at bounding box center [480, 152] width 529 height 12
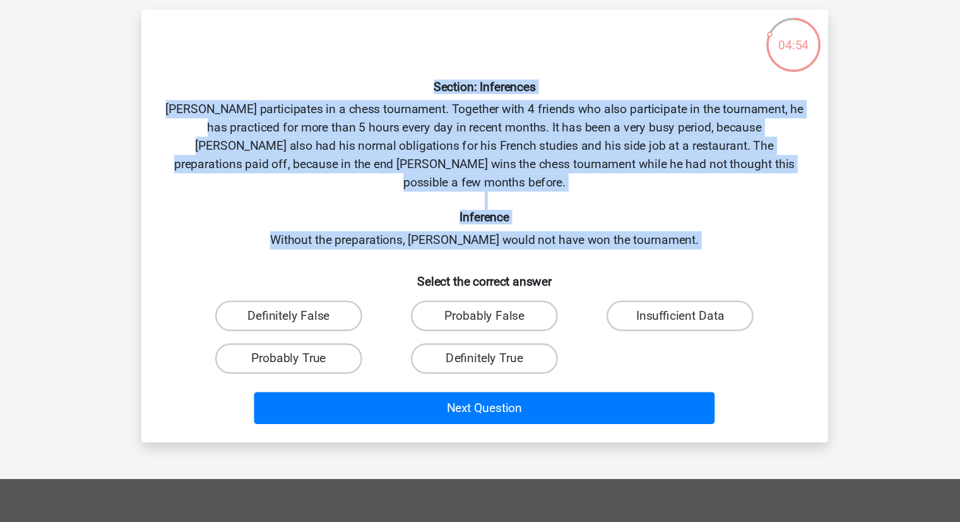
drag, startPoint x: 499, startPoint y: 153, endPoint x: 518, endPoint y: 261, distance: 109.6
click at [518, 261] on div "Section: Inferences [PERSON_NAME] participates in a chess tournament. Together …" at bounding box center [480, 268] width 559 height 338
copy div "Section: Inferences [PERSON_NAME] participates in a chess tournament. Together …"
click at [294, 371] on label "Probably True" at bounding box center [318, 377] width 122 height 25
click at [318, 378] on input "Probably True" at bounding box center [322, 382] width 8 height 8
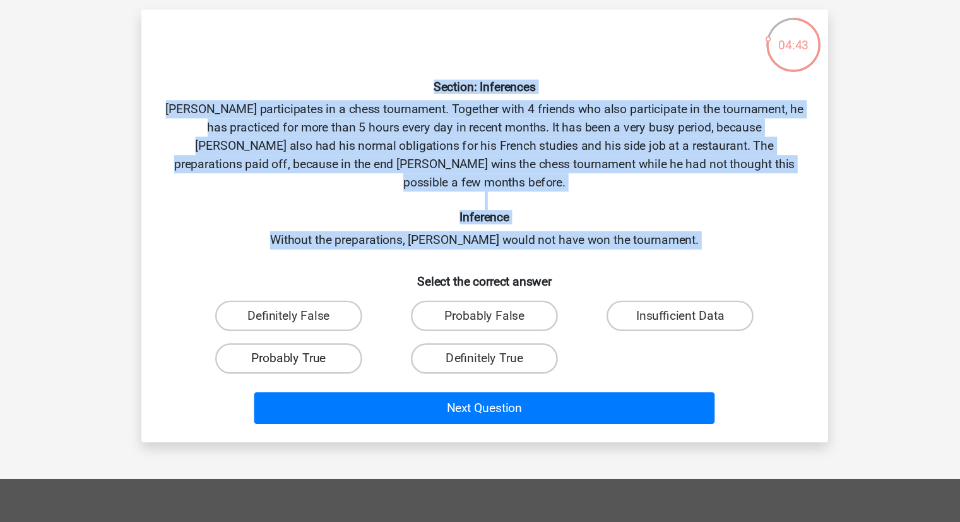
radio input "true"
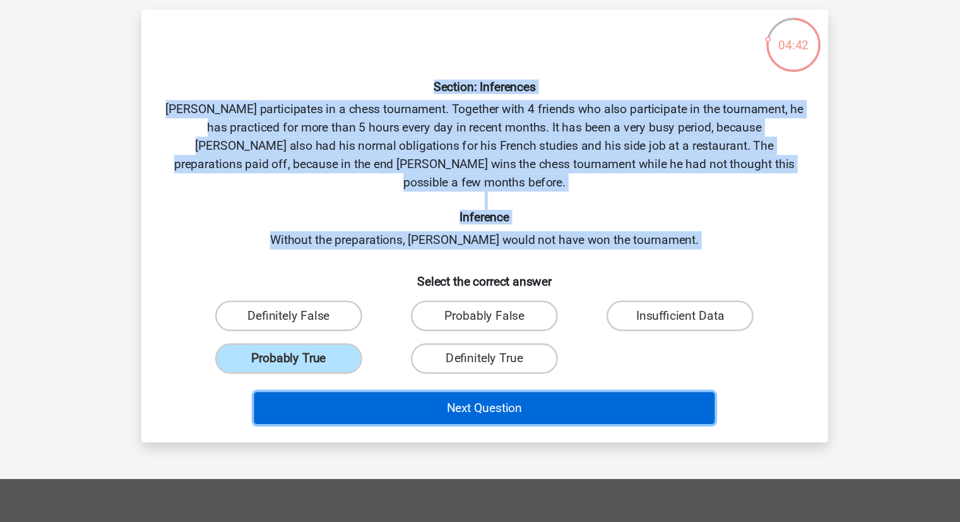
click at [530, 413] on button "Next Question" at bounding box center [480, 418] width 382 height 27
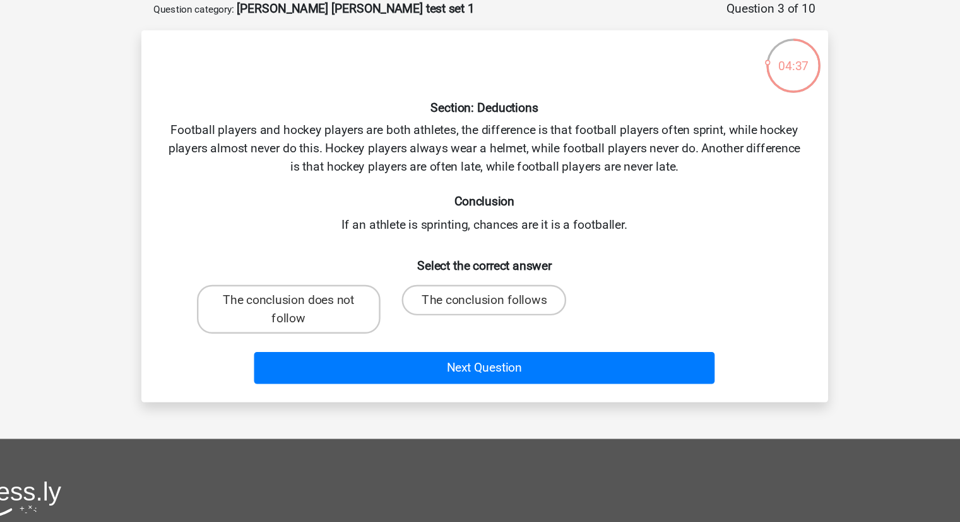
click at [309, 332] on label "The conclusion does not follow" at bounding box center [318, 319] width 152 height 40
click at [318, 320] on input "The conclusion does not follow" at bounding box center [322, 316] width 8 height 8
radio input "true"
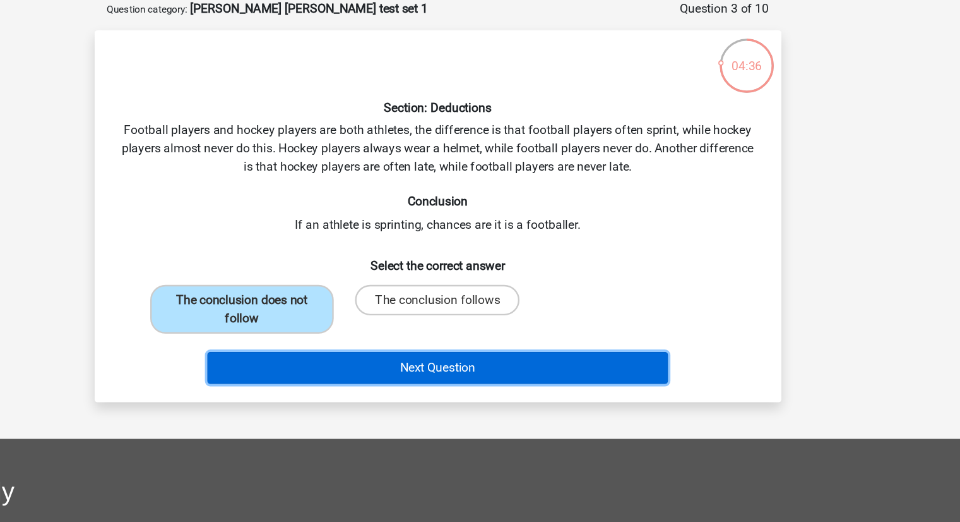
click at [579, 379] on button "Next Question" at bounding box center [480, 368] width 382 height 27
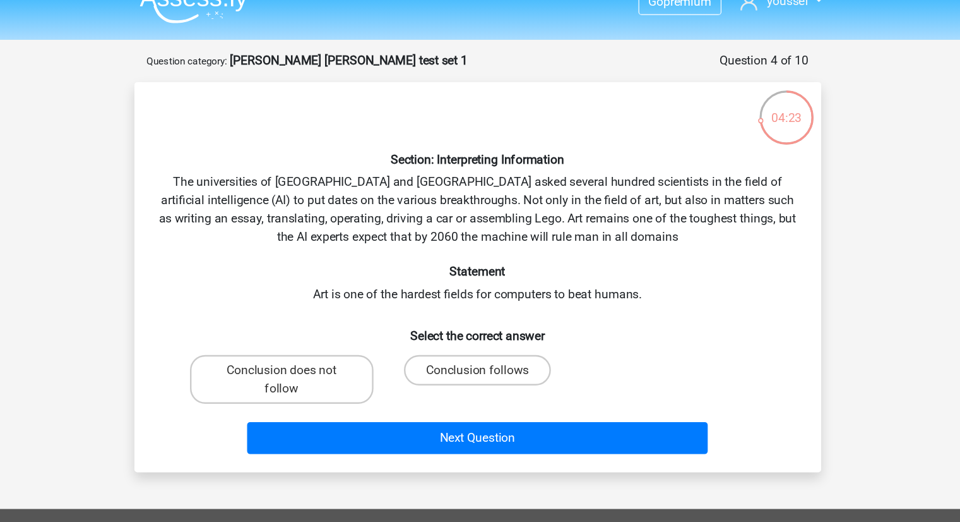
click at [327, 342] on label "Conclusion does not follow" at bounding box center [318, 334] width 152 height 40
click at [326, 335] on input "Conclusion does not follow" at bounding box center [322, 331] width 8 height 8
radio input "true"
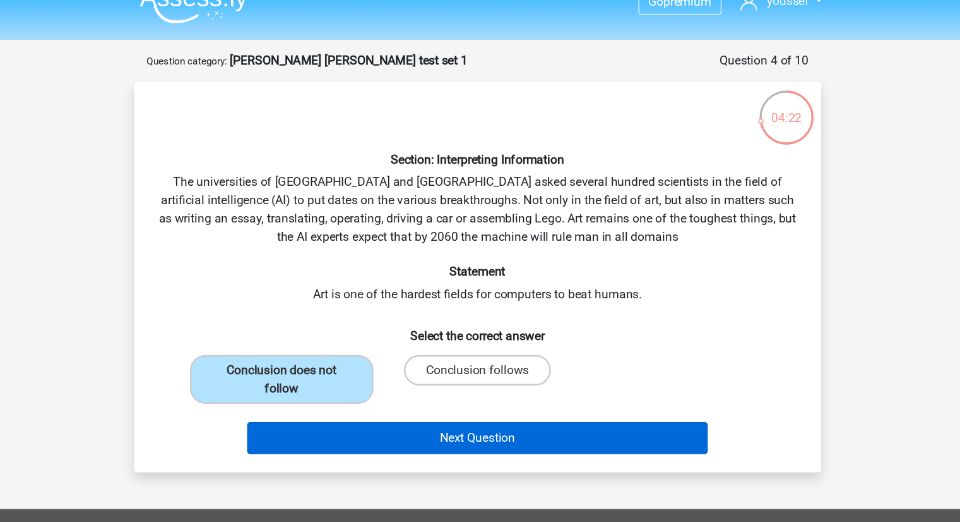
click at [506, 388] on button "Next Question" at bounding box center [480, 383] width 382 height 27
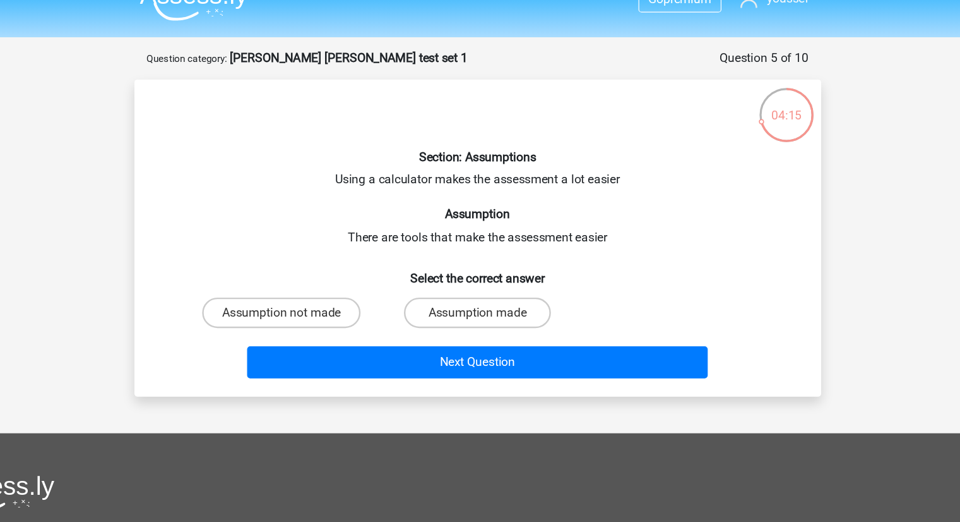
click at [445, 283] on label "Assumption made" at bounding box center [480, 281] width 122 height 25
click at [480, 283] on input "Assumption made" at bounding box center [484, 286] width 8 height 8
radio input "true"
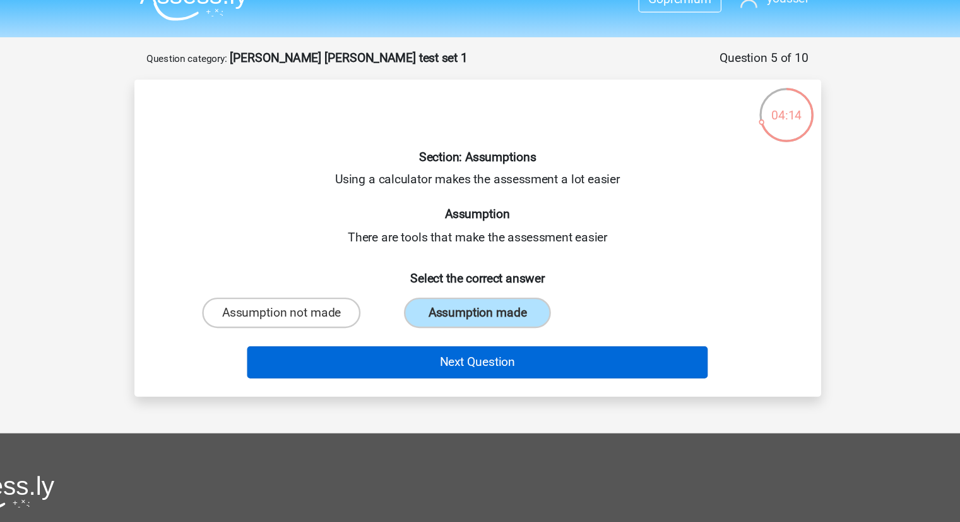
click at [458, 332] on button "Next Question" at bounding box center [480, 322] width 382 height 27
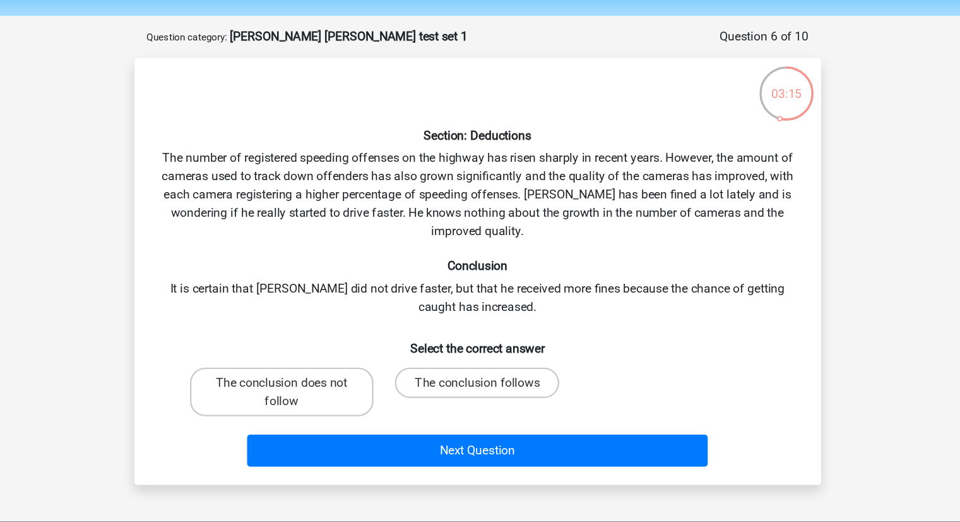
click at [273, 377] on label "The conclusion does not follow" at bounding box center [318, 365] width 152 height 40
click at [318, 366] on input "The conclusion does not follow" at bounding box center [322, 361] width 8 height 8
radio input "true"
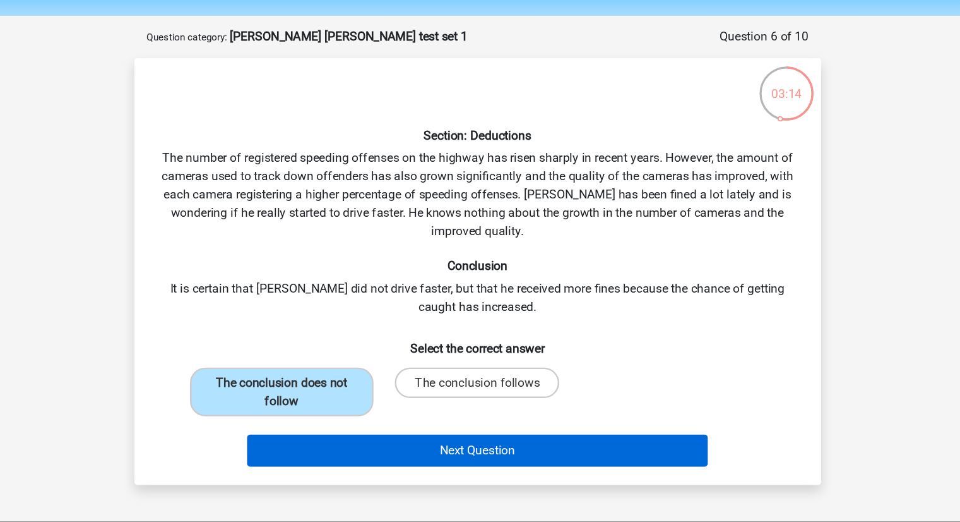
click at [513, 414] on button "Next Question" at bounding box center [480, 413] width 382 height 27
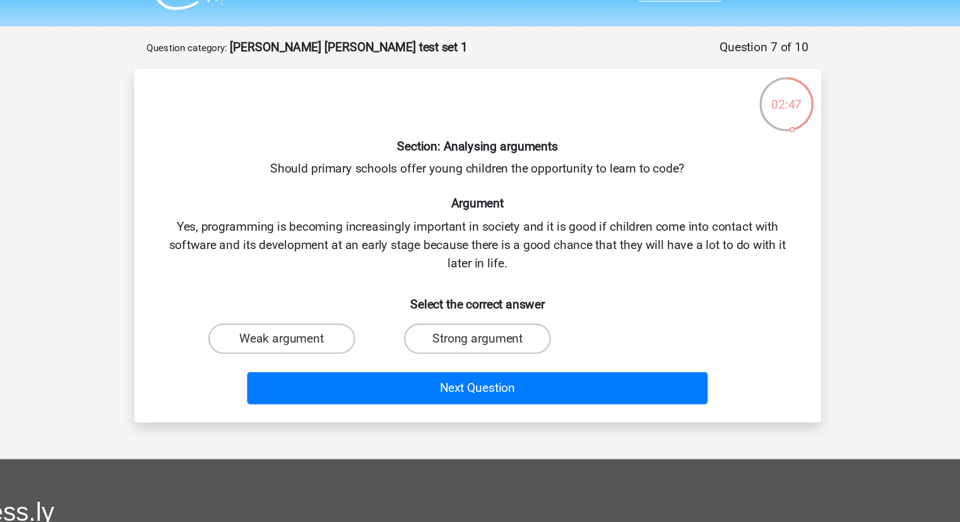
click at [296, 323] on label "Weak argument" at bounding box center [318, 311] width 122 height 25
click at [318, 320] on input "Weak argument" at bounding box center [322, 316] width 8 height 8
radio input "true"
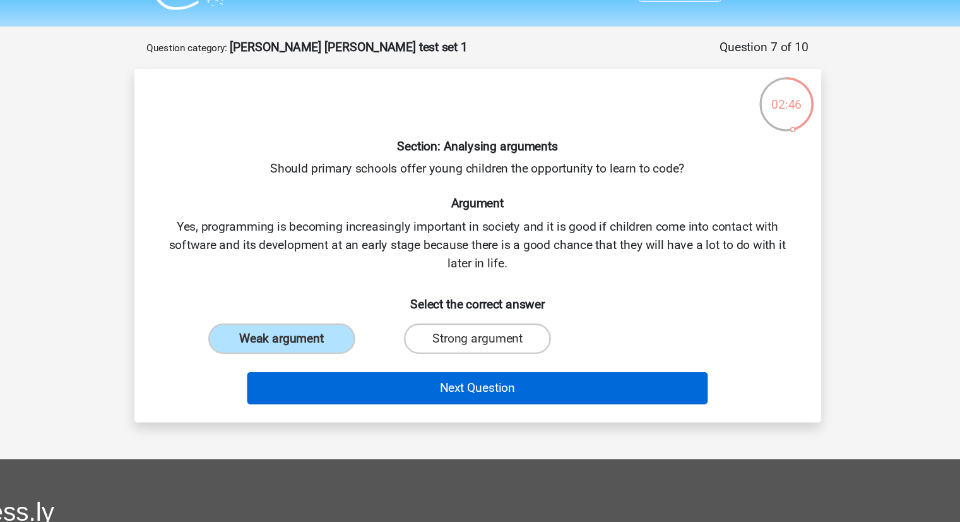
click at [539, 344] on button "Next Question" at bounding box center [480, 353] width 382 height 27
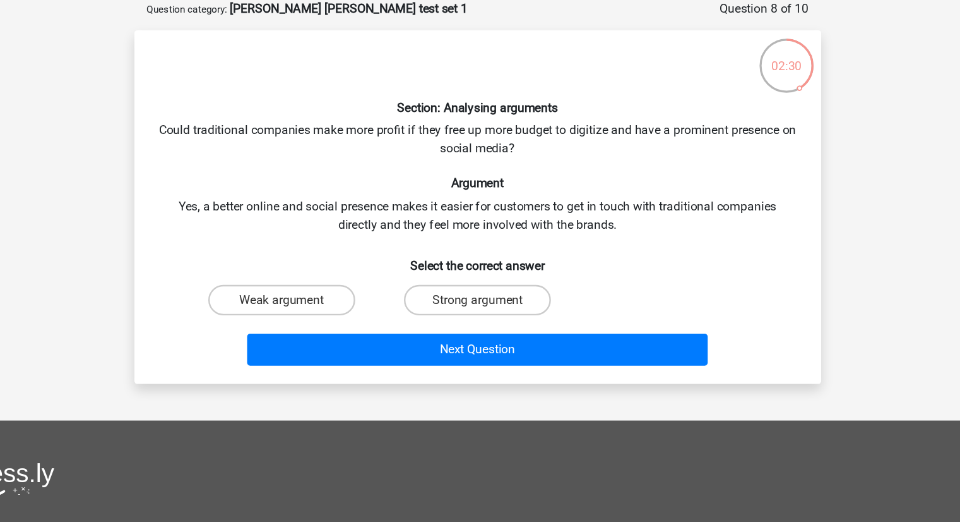
click at [505, 313] on label "Strong argument" at bounding box center [480, 311] width 122 height 25
click at [488, 313] on input "Strong argument" at bounding box center [484, 316] width 8 height 8
radio input "true"
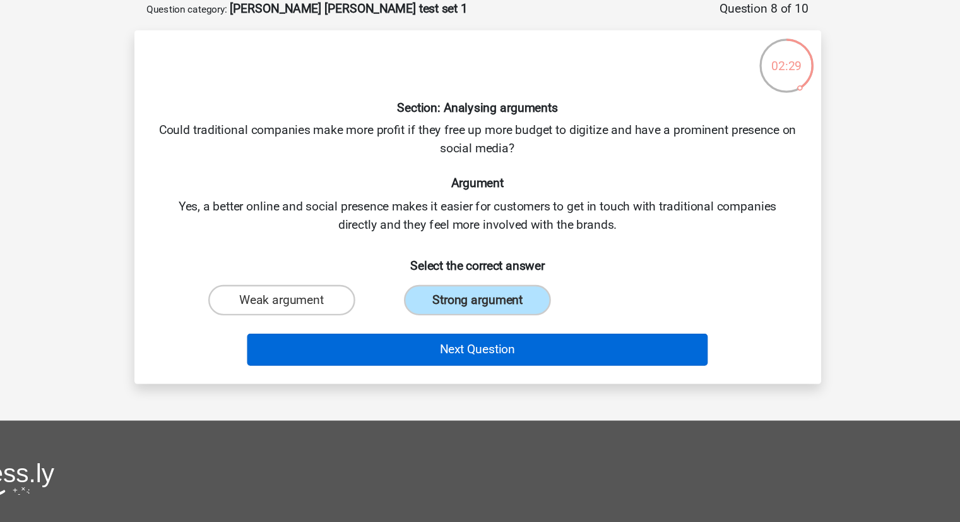
click at [493, 358] on button "Next Question" at bounding box center [480, 353] width 382 height 27
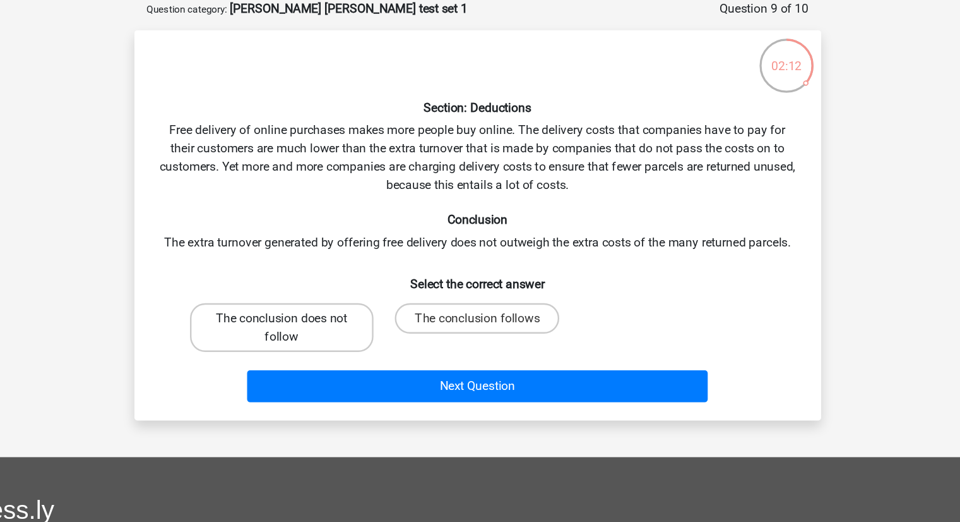
click at [294, 342] on label "The conclusion does not follow" at bounding box center [318, 334] width 152 height 40
click at [318, 335] on input "The conclusion does not follow" at bounding box center [322, 331] width 8 height 8
radio input "true"
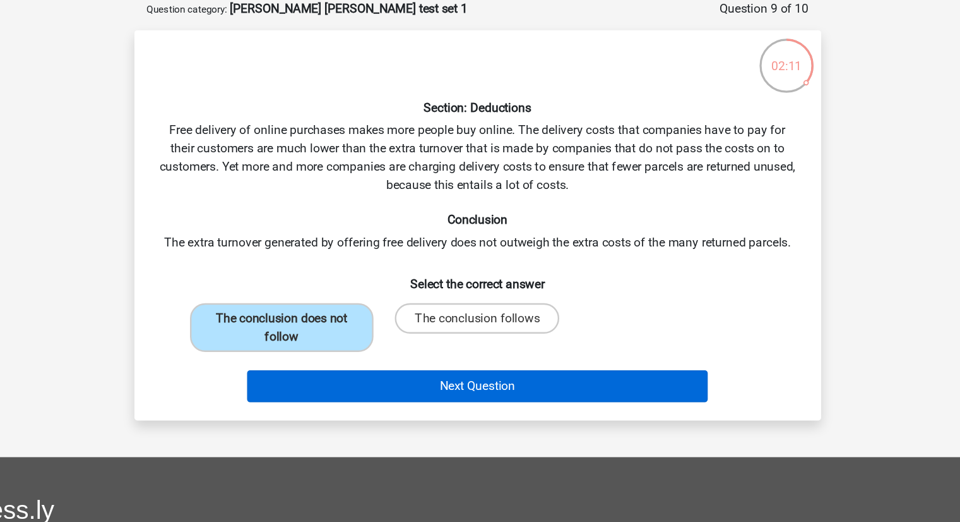
click at [542, 386] on button "Next Question" at bounding box center [480, 383] width 382 height 27
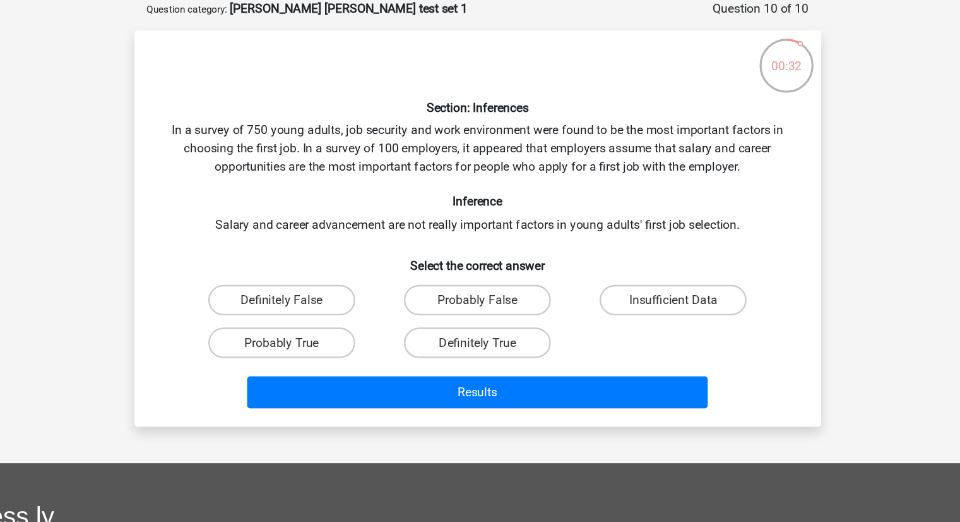
click at [608, 321] on label "Insufficient Data" at bounding box center [643, 311] width 122 height 25
click at [643, 320] on input "Insufficient Data" at bounding box center [647, 316] width 8 height 8
radio input "true"
click at [336, 383] on button "Results" at bounding box center [480, 388] width 382 height 27
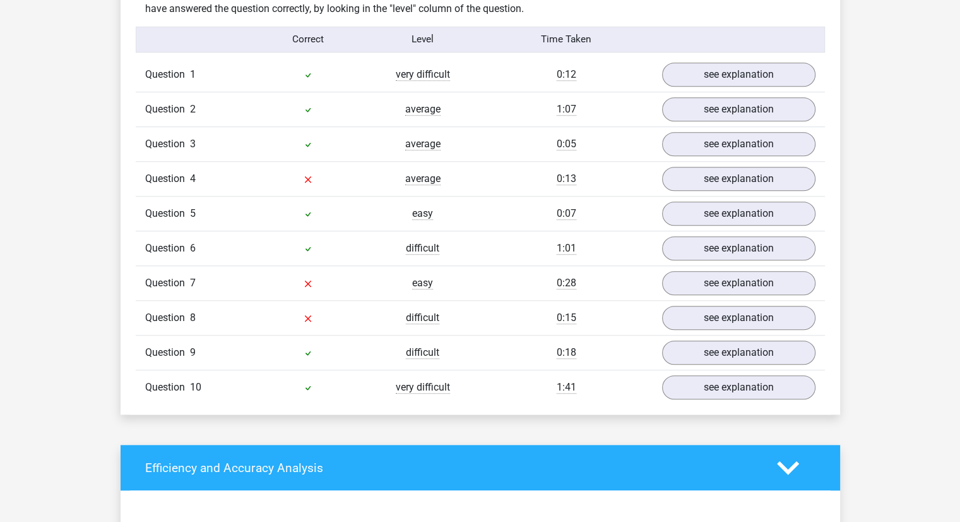
scroll to position [1013, 0]
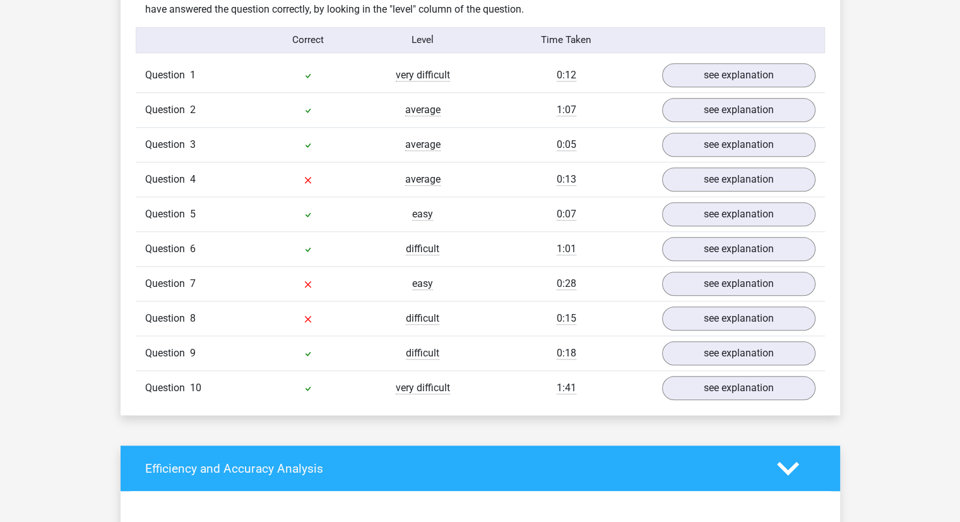
click at [417, 381] on span "very difficult" at bounding box center [423, 387] width 54 height 13
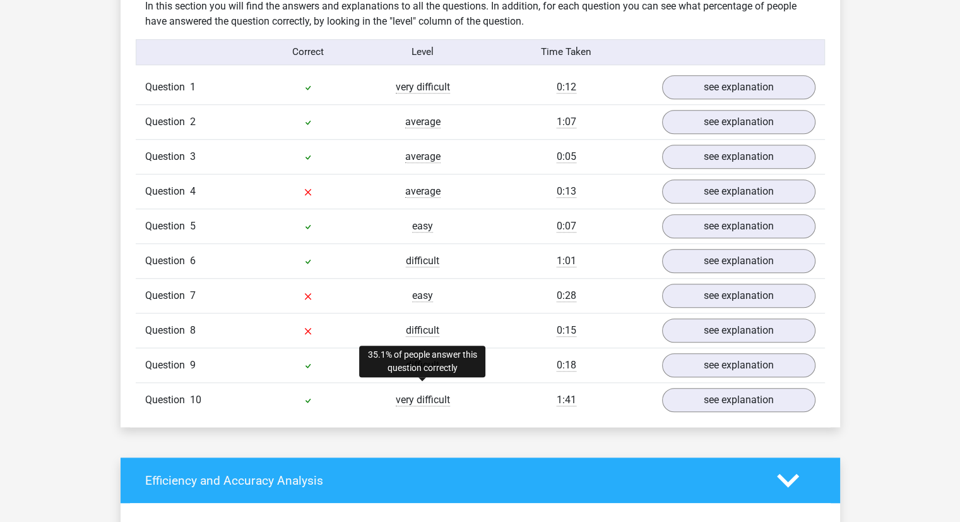
scroll to position [991, 0]
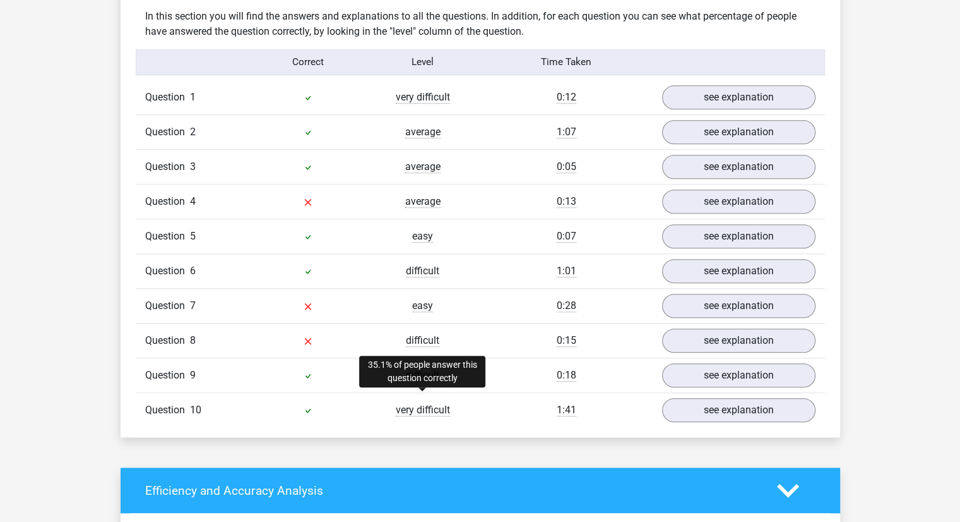
click at [415, 334] on span "difficult" at bounding box center [422, 340] width 33 height 13
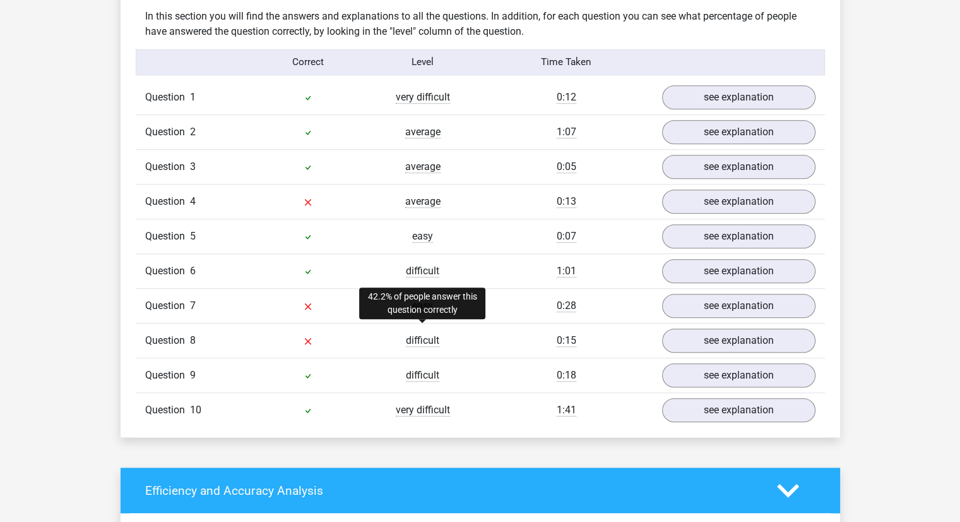
scroll to position [984, 0]
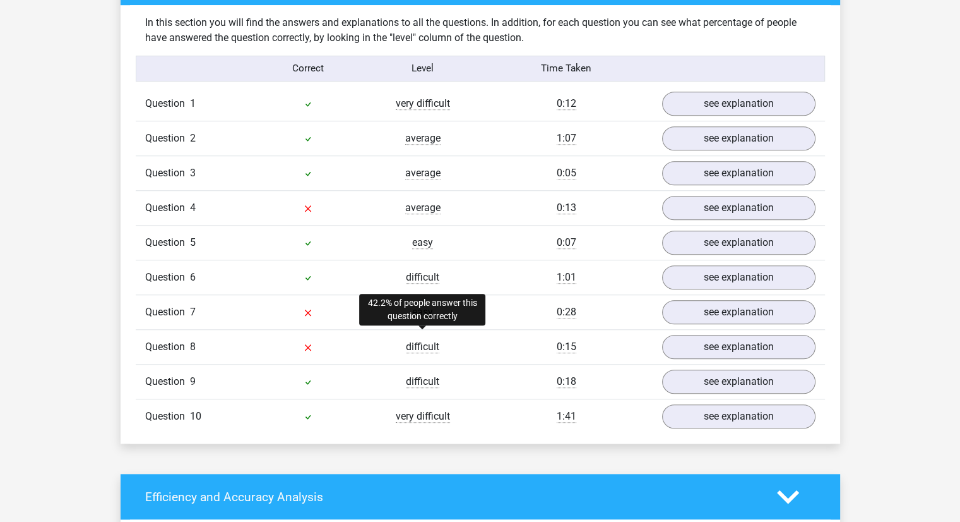
click at [433, 201] on span "average" at bounding box center [422, 207] width 35 height 13
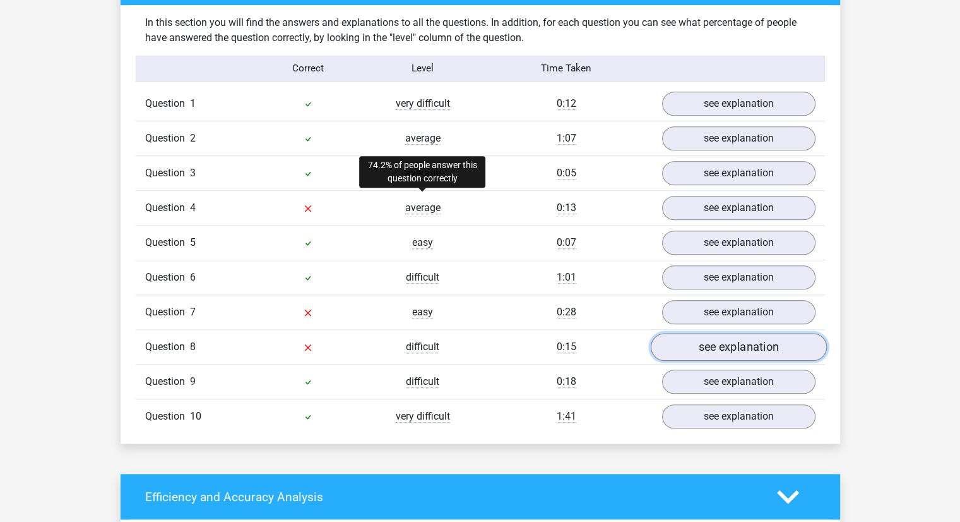
click at [719, 335] on link "see explanation" at bounding box center [738, 347] width 176 height 28
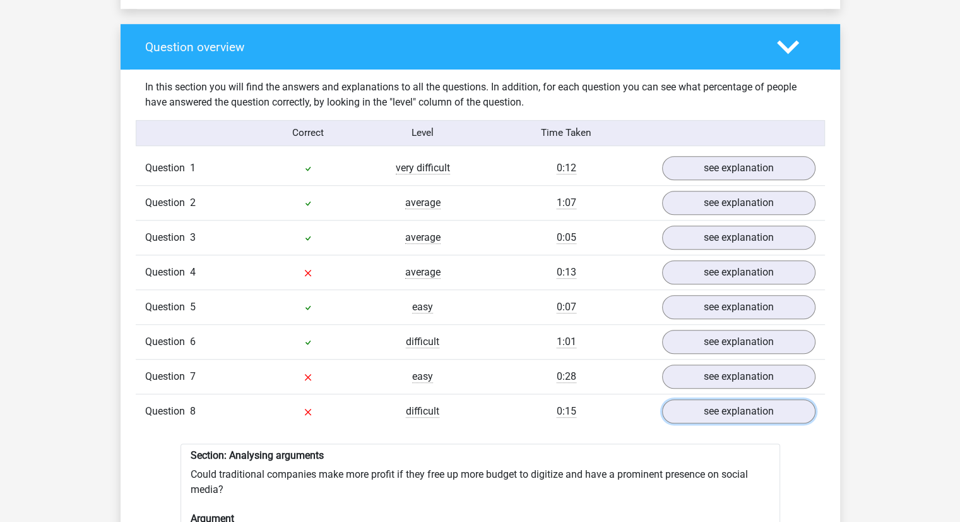
scroll to position [887, 0]
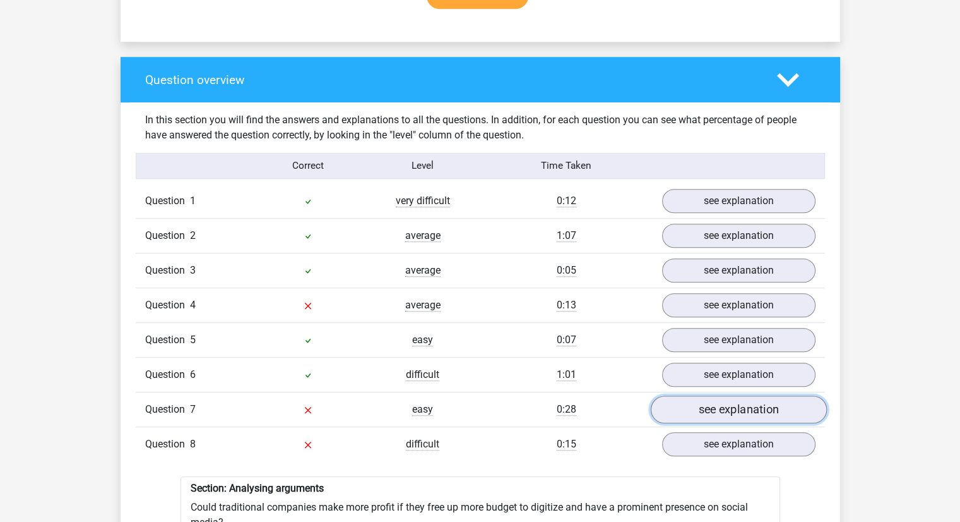
click at [741, 395] on link "see explanation" at bounding box center [738, 409] width 176 height 28
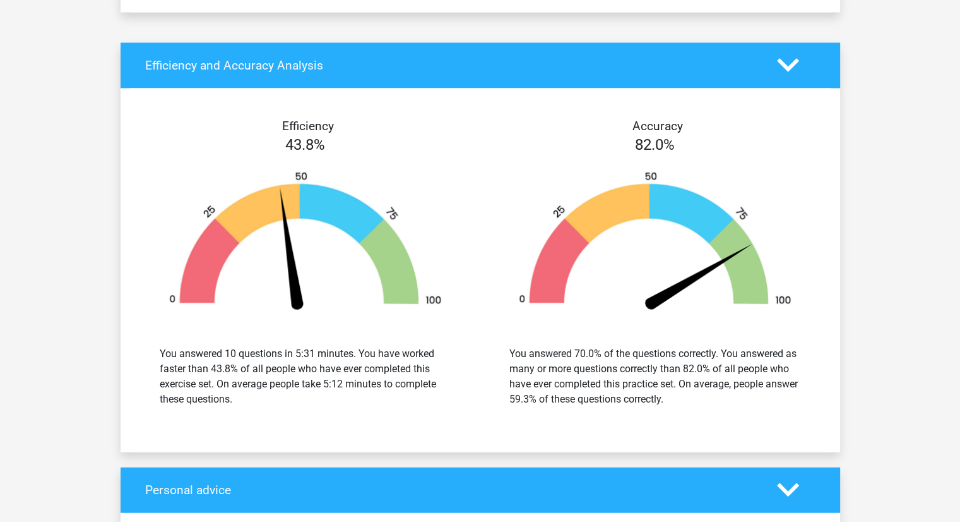
scroll to position [2473, 0]
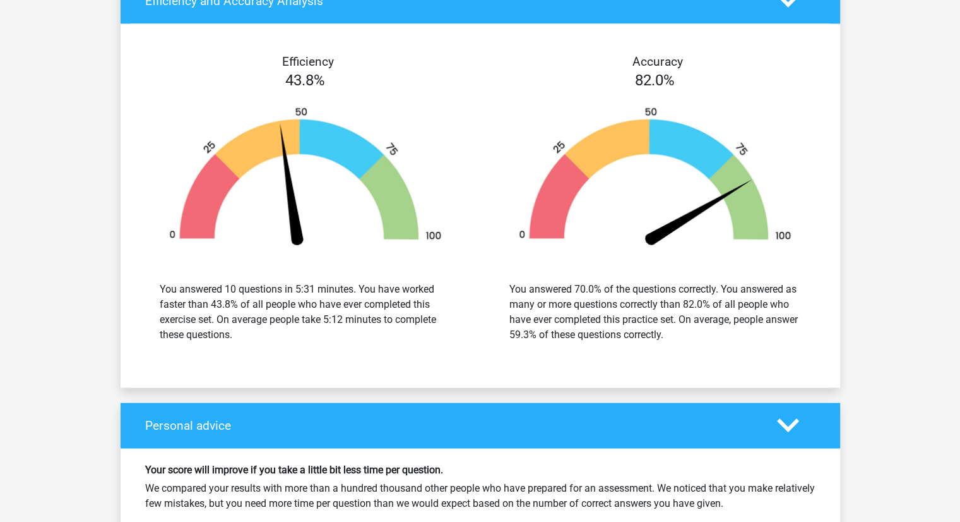
click at [341, 282] on div "You answered 10 questions in 5:31 minutes. You have worked faster than 43.8% of…" at bounding box center [306, 312] width 292 height 61
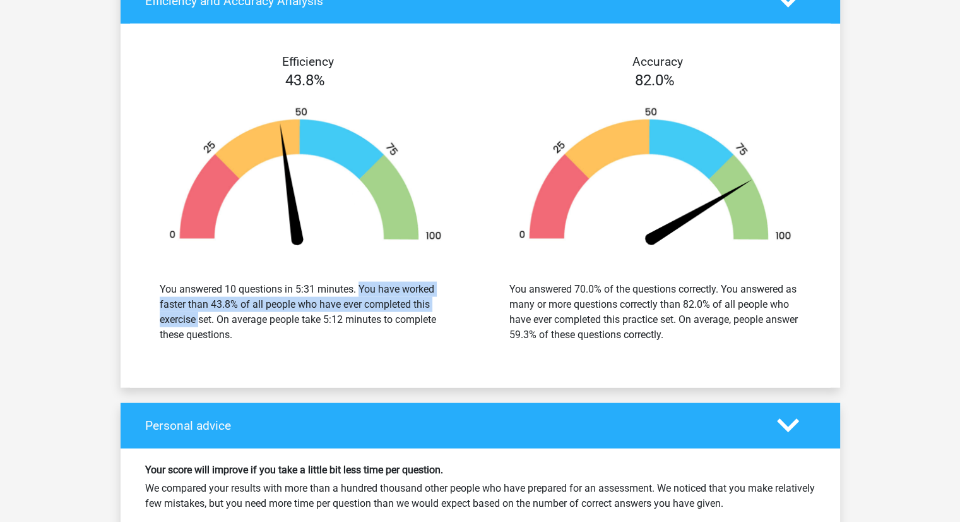
drag, startPoint x: 341, startPoint y: 278, endPoint x: 392, endPoint y: 290, distance: 52.7
click at [392, 290] on div "You answered 10 questions in 5:31 minutes. You have worked faster than 43.8% of…" at bounding box center [306, 312] width 292 height 61
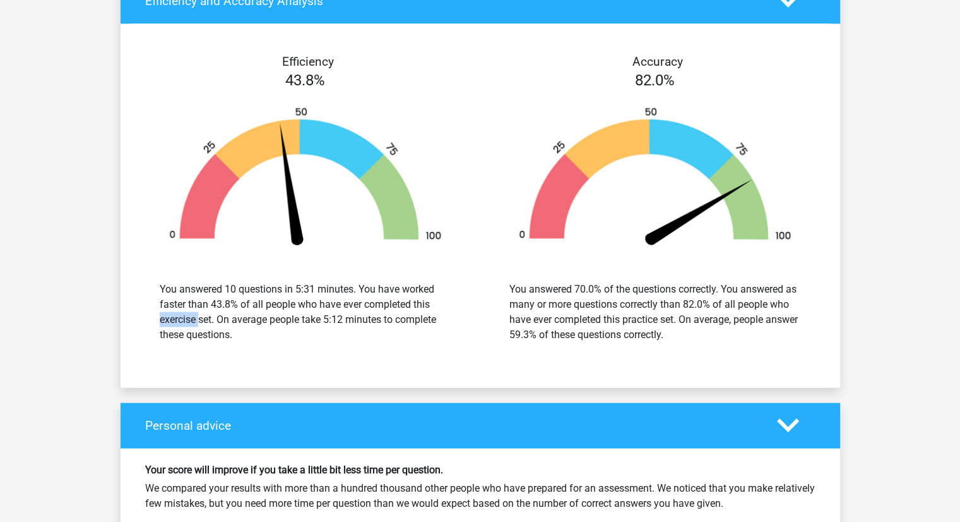
click at [392, 290] on div "You answered 10 questions in 5:31 minutes. You have worked faster than 43.8% of…" at bounding box center [306, 312] width 292 height 61
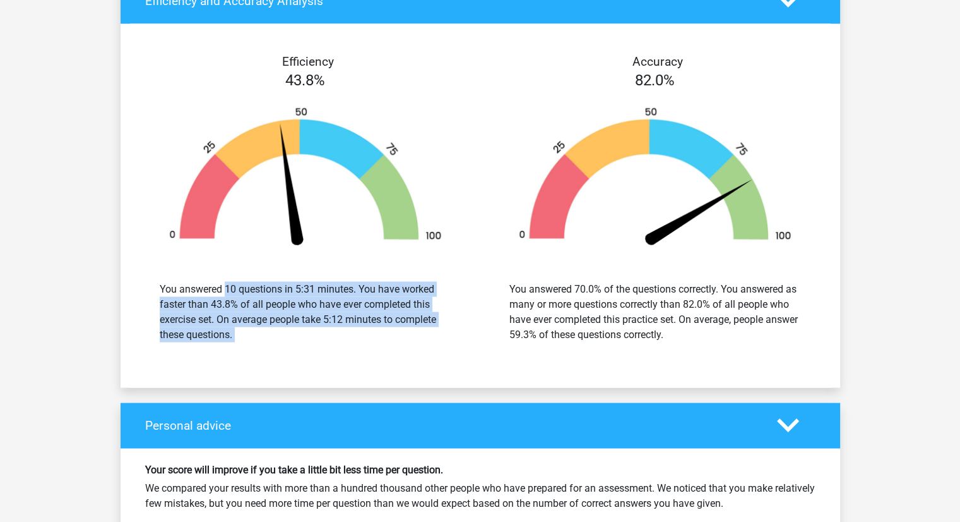
drag, startPoint x: 392, startPoint y: 290, endPoint x: 389, endPoint y: 303, distance: 13.0
click at [389, 303] on div "You answered 10 questions in 5:31 minutes. You have worked faster than 43.8% of…" at bounding box center [306, 312] width 292 height 61
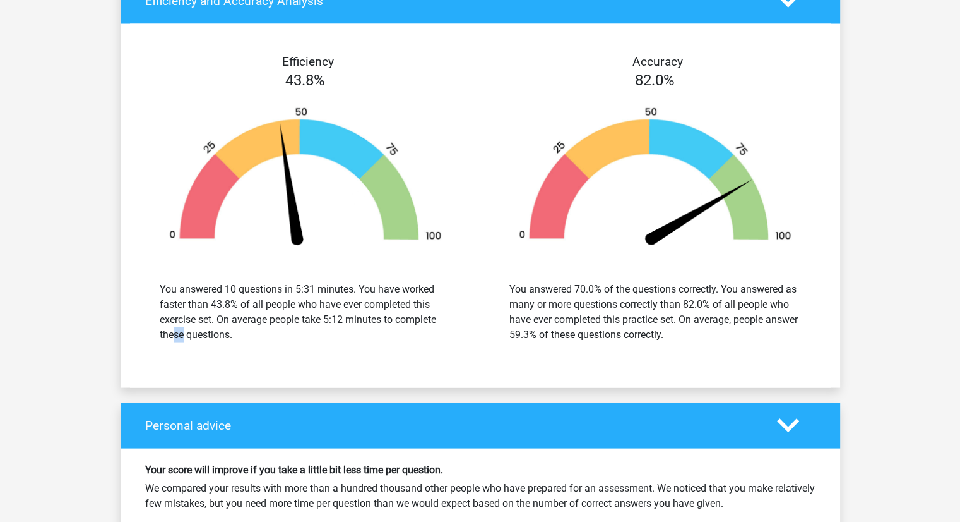
click at [389, 303] on div "You answered 10 questions in 5:31 minutes. You have worked faster than 43.8% of…" at bounding box center [306, 312] width 292 height 61
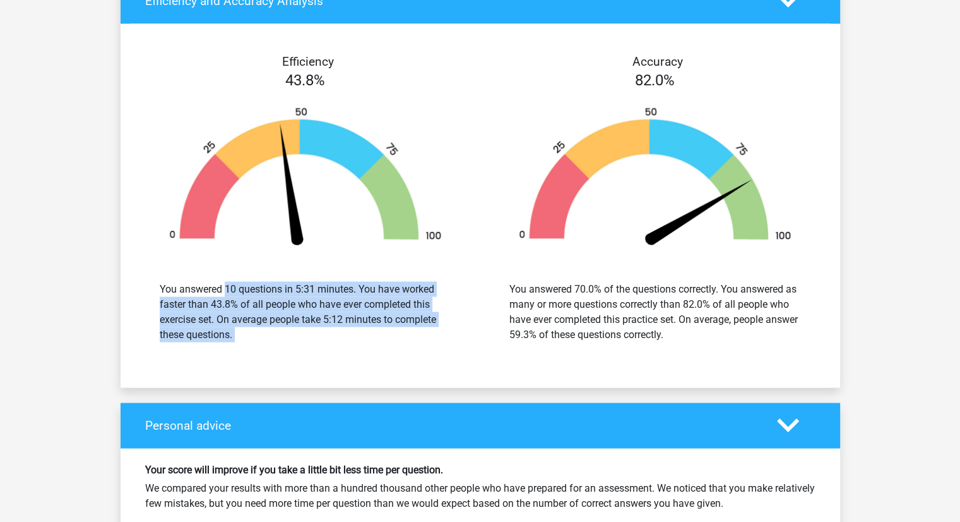
drag, startPoint x: 389, startPoint y: 303, endPoint x: 385, endPoint y: 312, distance: 9.9
click at [385, 312] on div "You answered 10 questions in 5:31 minutes. You have worked faster than 43.8% of…" at bounding box center [306, 312] width 292 height 61
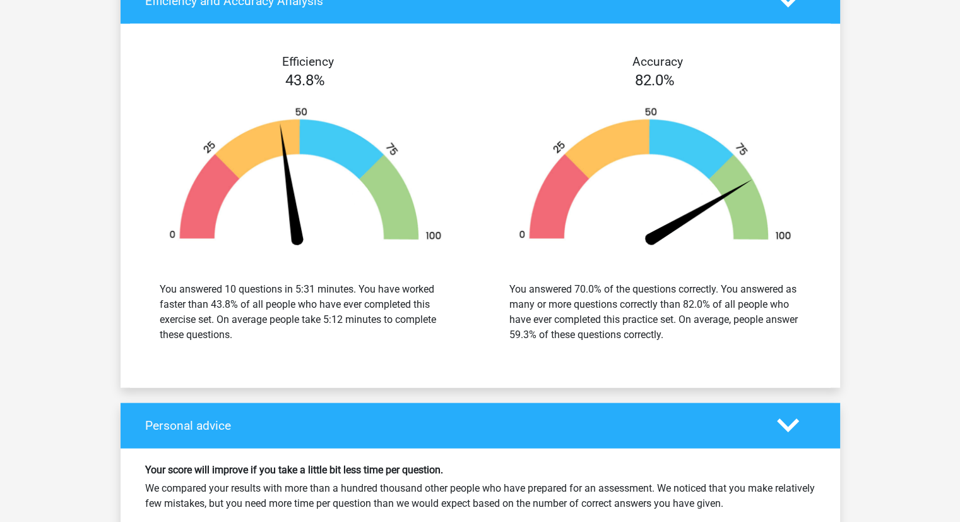
drag, startPoint x: 499, startPoint y: 273, endPoint x: 645, endPoint y: 321, distance: 154.2
click at [645, 321] on div "You answered 70.0% of the questions correctly. You answered as many or more que…" at bounding box center [655, 311] width 331 height 91
click at [645, 321] on div "You answered 70.0% of the questions correctly. You answered as many or more que…" at bounding box center [656, 312] width 292 height 61
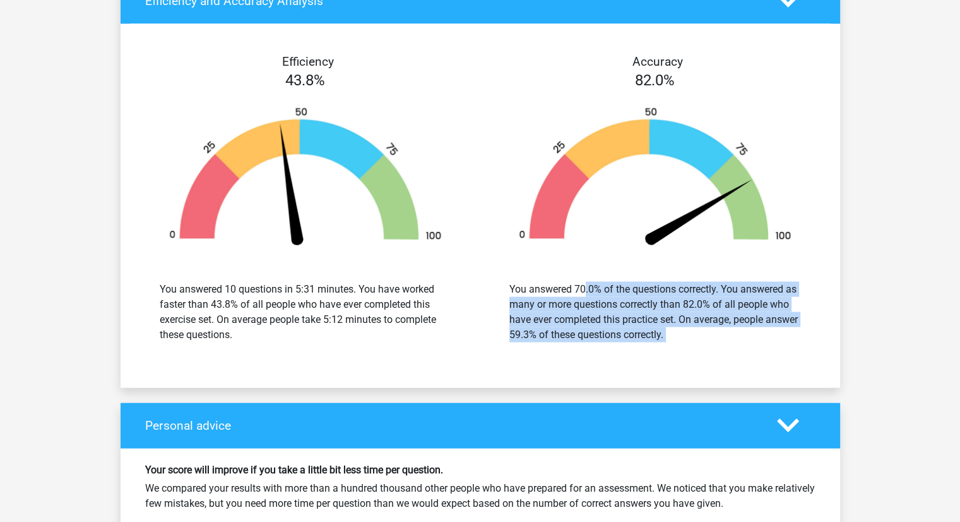
click at [645, 321] on div "You answered 70.0% of the questions correctly. You answered as many or more que…" at bounding box center [656, 312] width 292 height 61
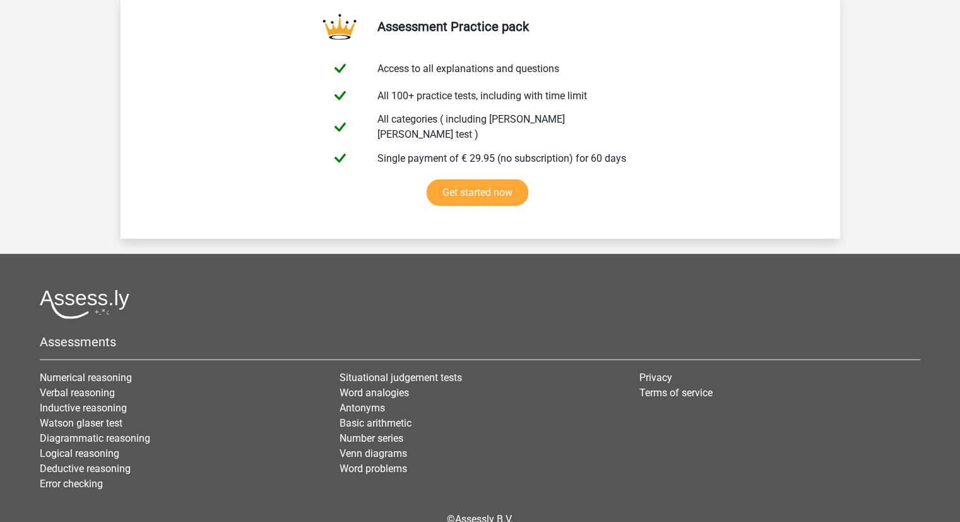
scroll to position [3194, 0]
